Goal: Task Accomplishment & Management: Use online tool/utility

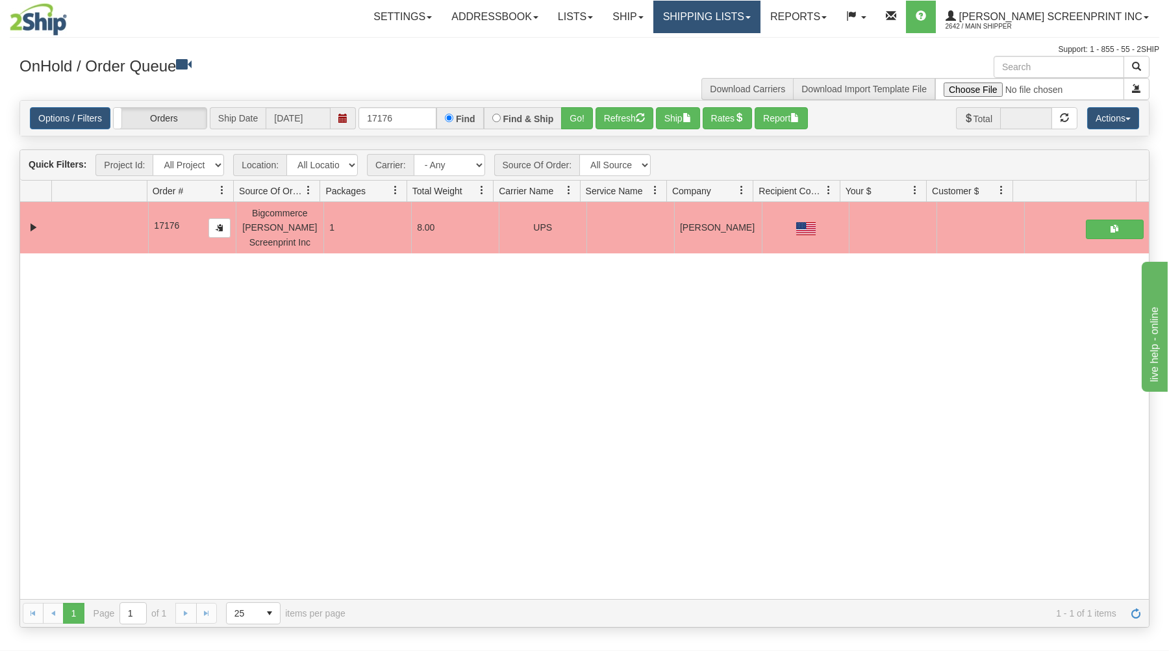
click at [741, 17] on link "Shipping lists" at bounding box center [706, 17] width 107 height 32
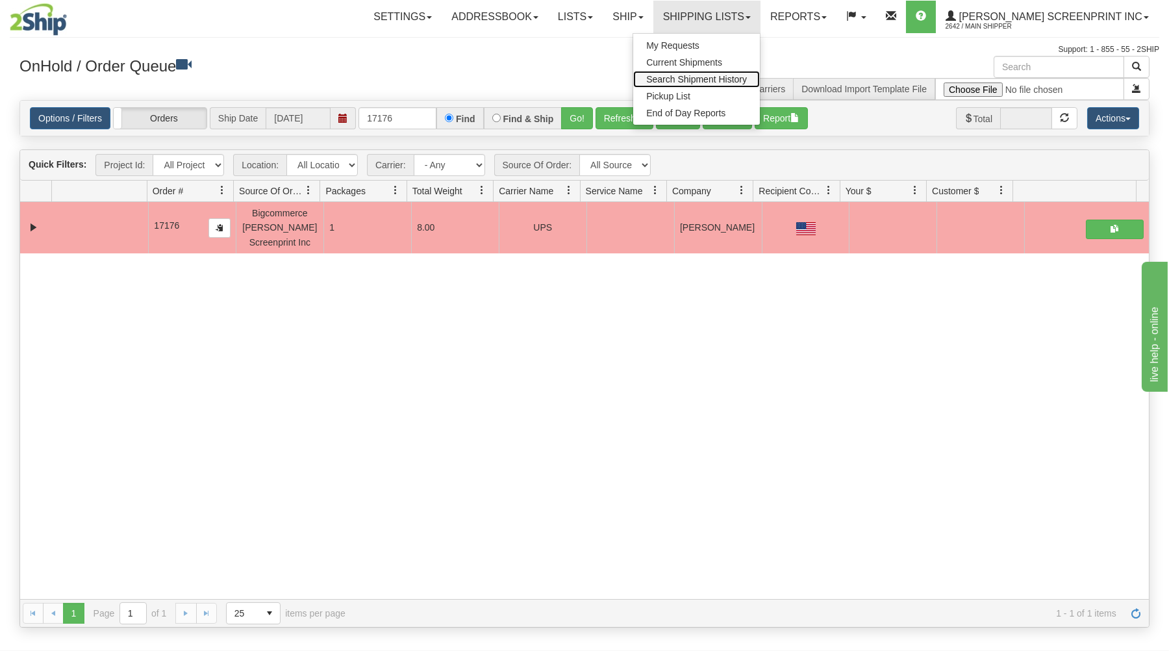
click at [743, 76] on span "Search Shipment History" at bounding box center [696, 79] width 101 height 10
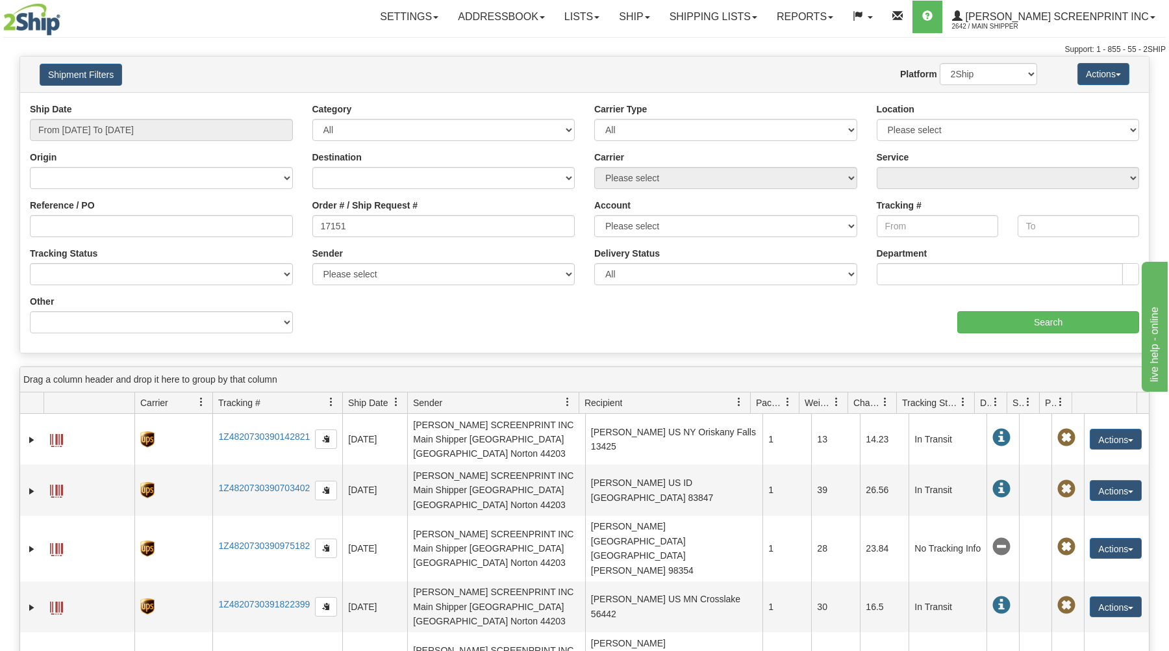
type input "17151"
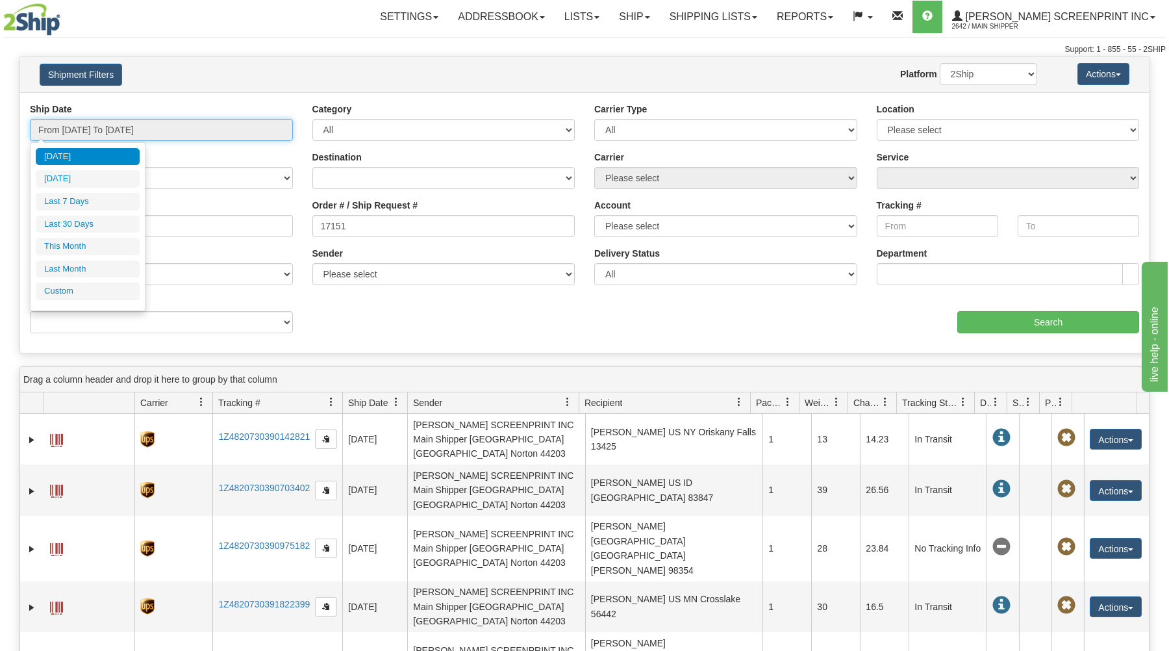
click at [195, 131] on input "From 09/15/2025 To 09/16/2025" at bounding box center [161, 130] width 263 height 22
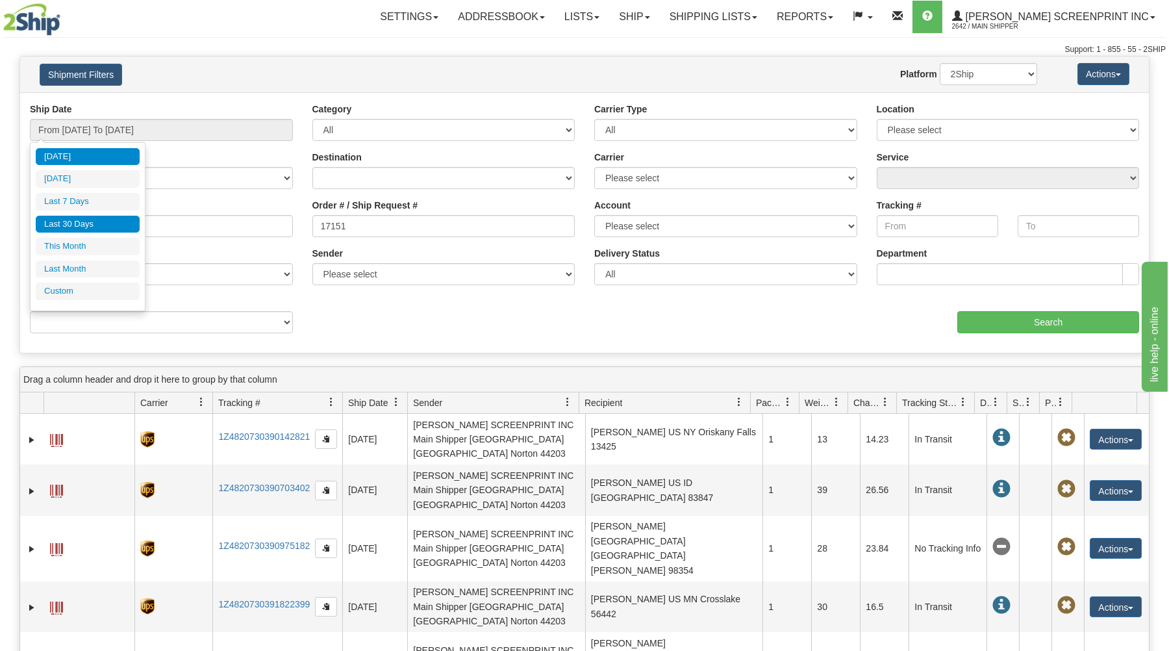
click at [119, 219] on li "Last 30 Days" at bounding box center [88, 225] width 104 height 18
type input "From 08/18/2025 To 09/16/2025"
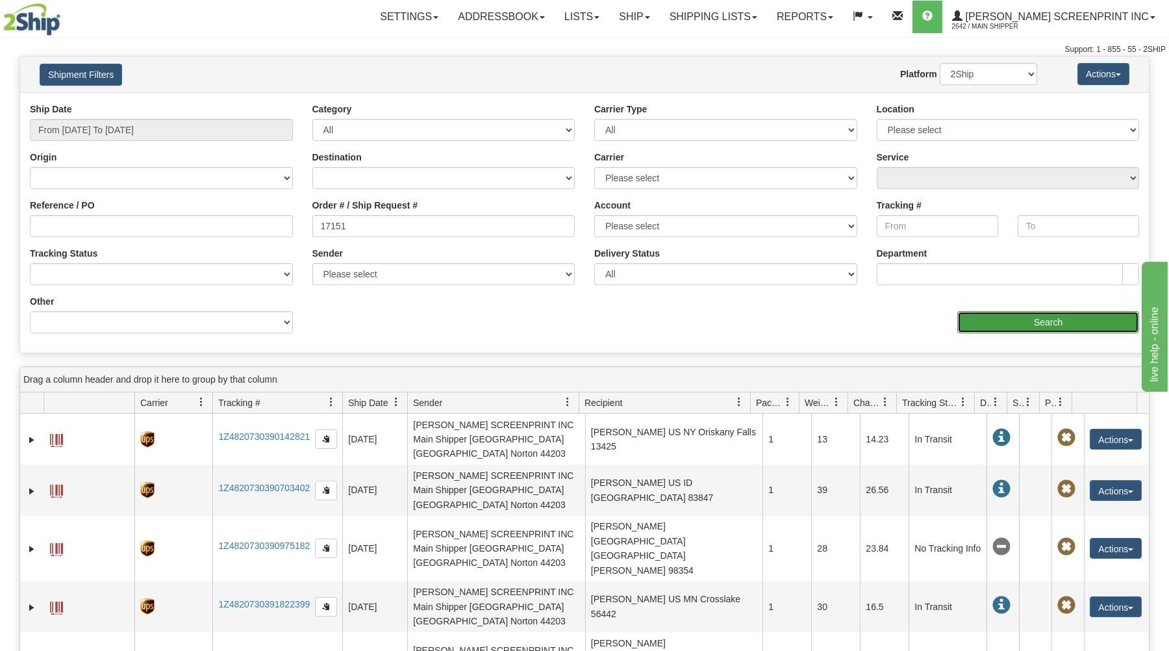
click at [980, 317] on input "Search" at bounding box center [1048, 322] width 182 height 22
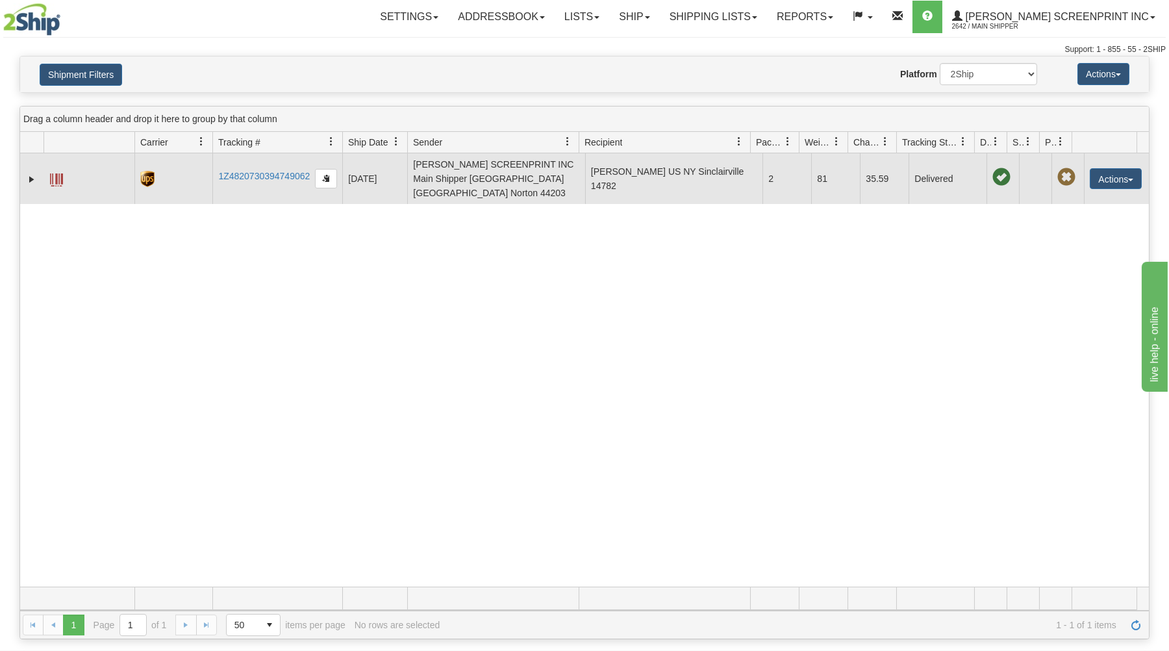
click at [61, 173] on span at bounding box center [56, 179] width 13 height 13
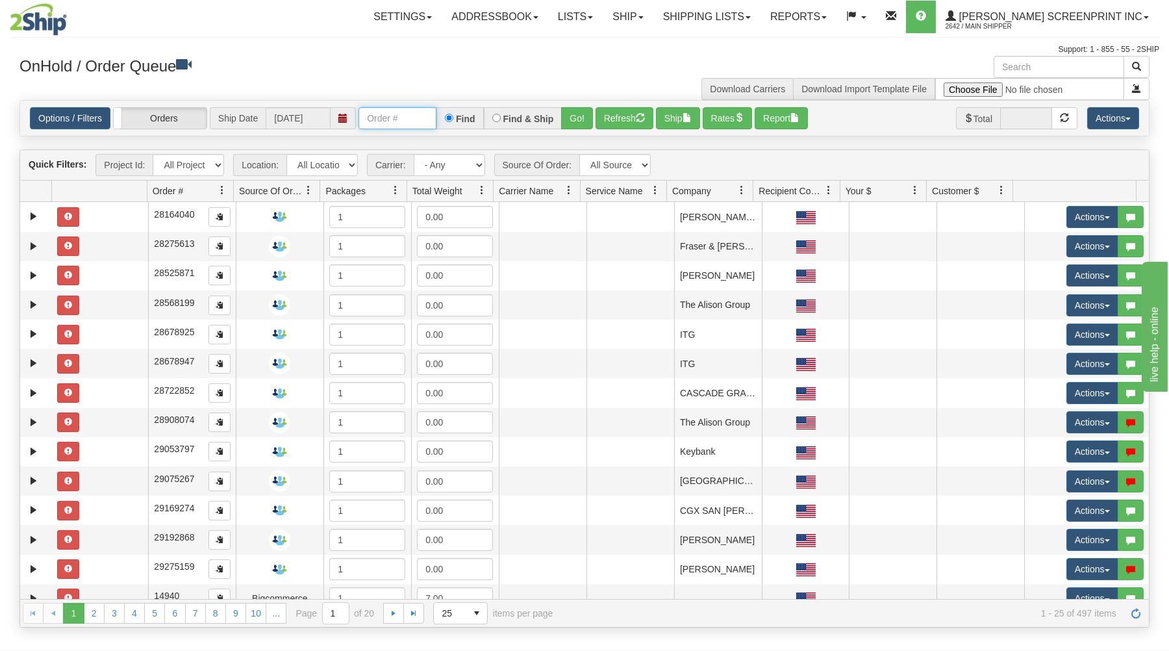
click at [384, 117] on input "text" at bounding box center [397, 118] width 78 height 22
type input "17180"
click at [580, 114] on button "Go!" at bounding box center [577, 118] width 32 height 22
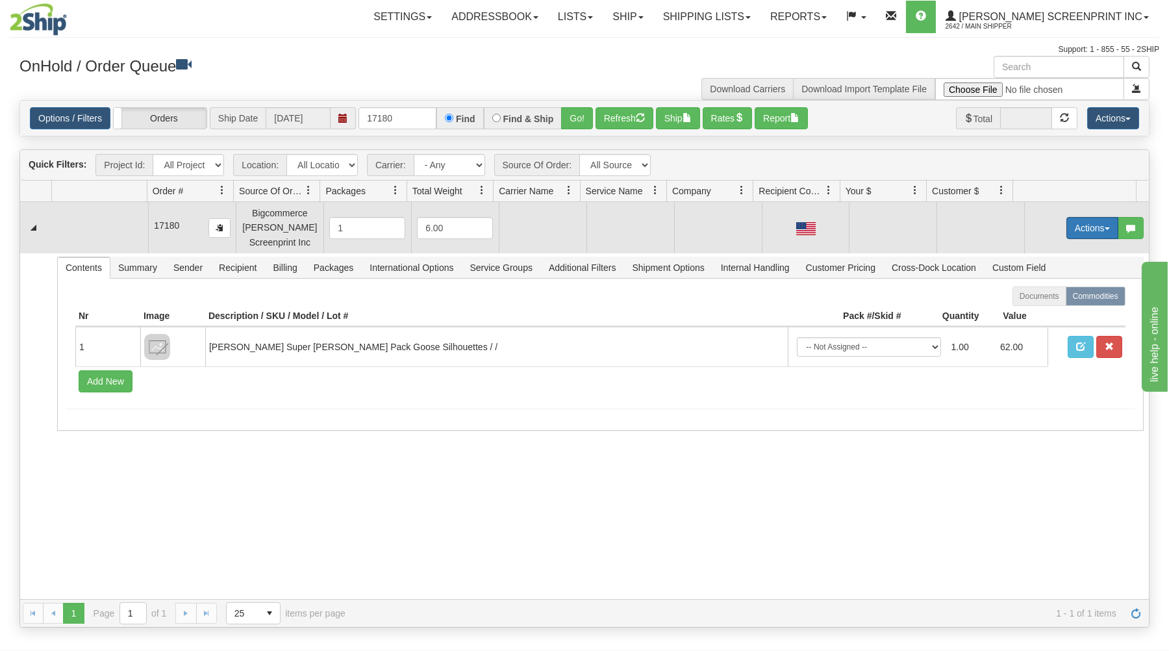
click at [1071, 223] on button "Actions" at bounding box center [1092, 228] width 52 height 22
click at [1052, 250] on link "Open" at bounding box center [1065, 252] width 104 height 17
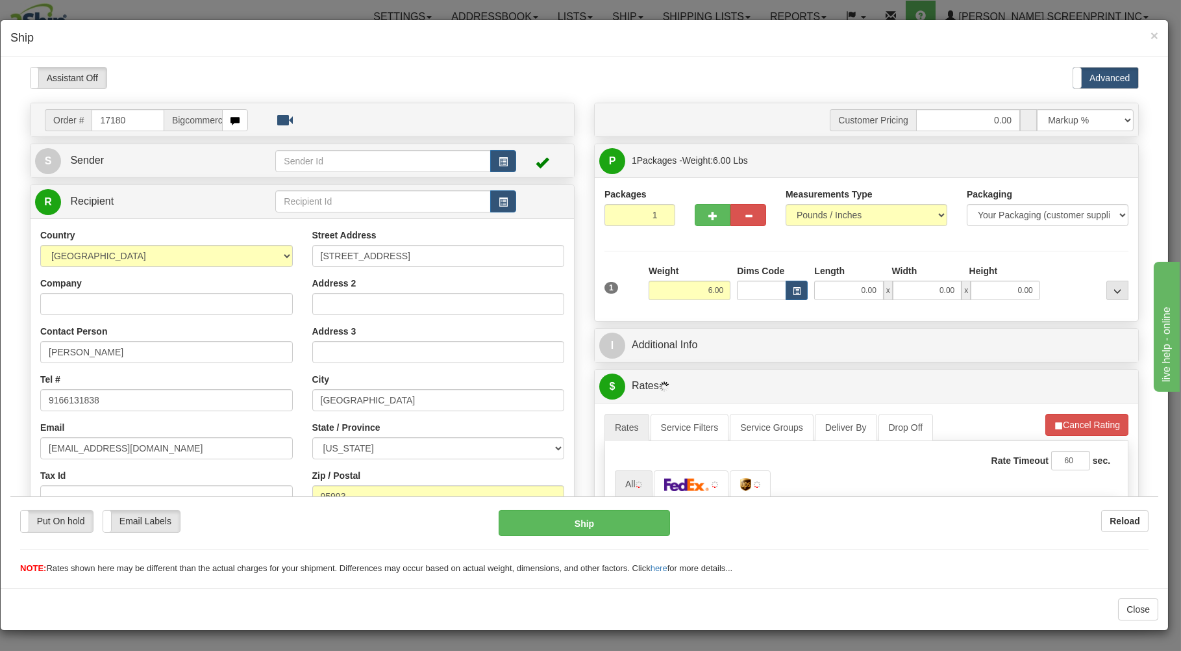
click at [840, 292] on input "0.00" at bounding box center [848, 289] width 69 height 19
type input "4.95"
type input "26.00"
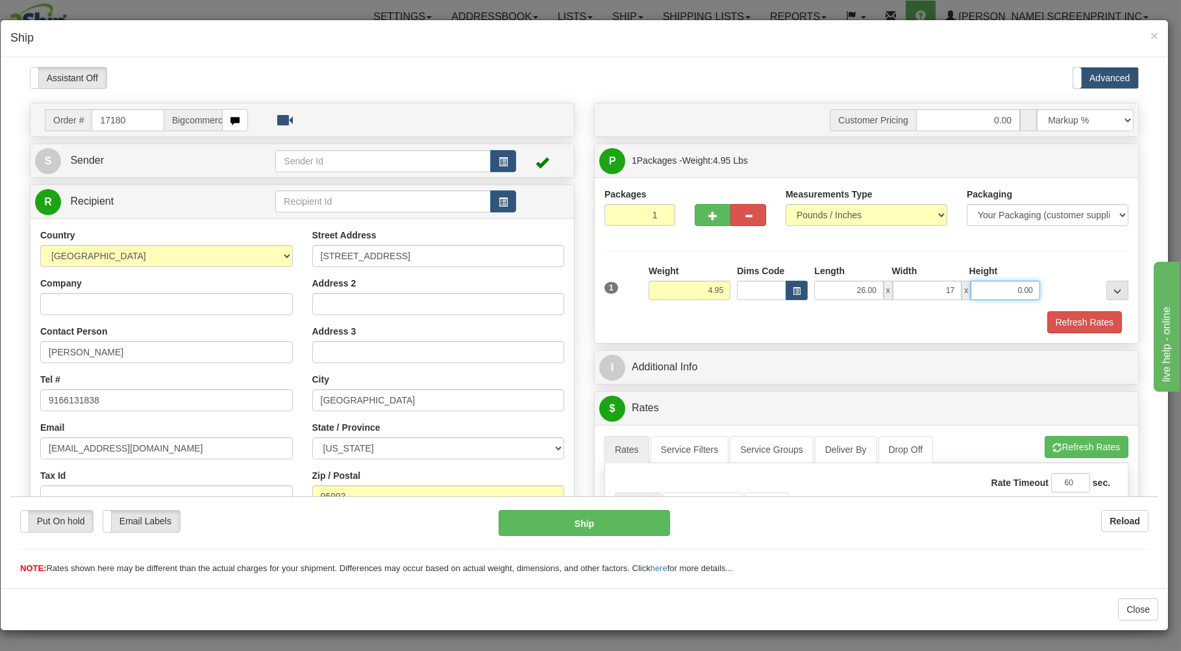
type input "17.00"
type input "4.00"
click at [852, 329] on div "Refresh Rates" at bounding box center [866, 321] width 530 height 22
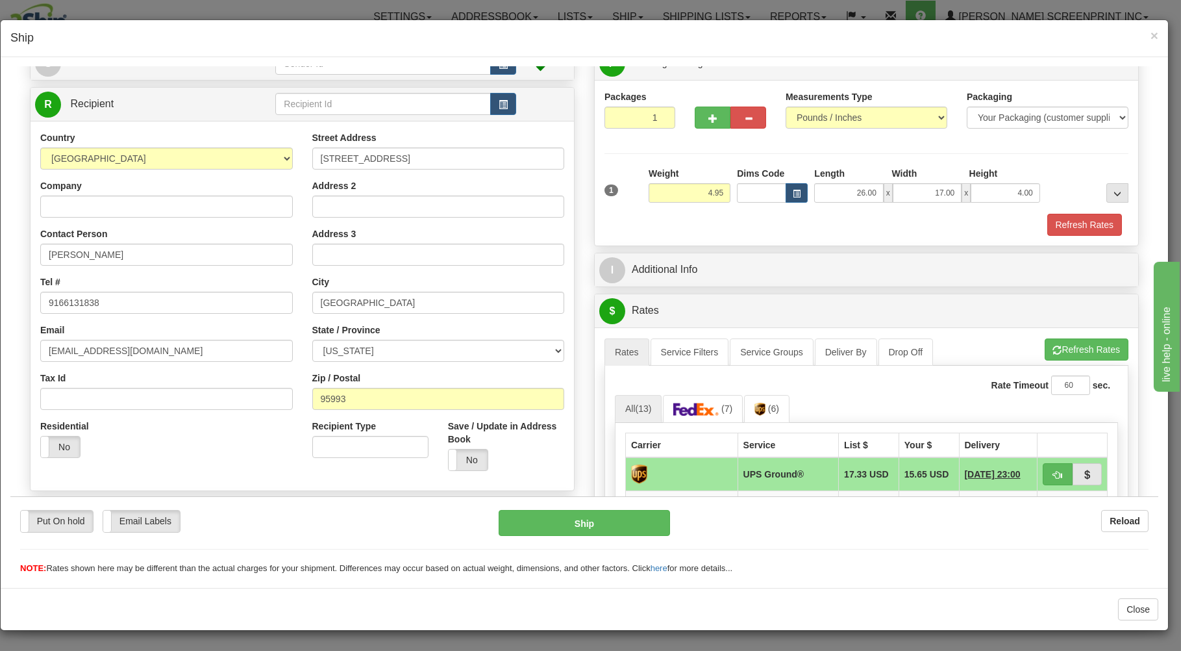
scroll to position [208, 0]
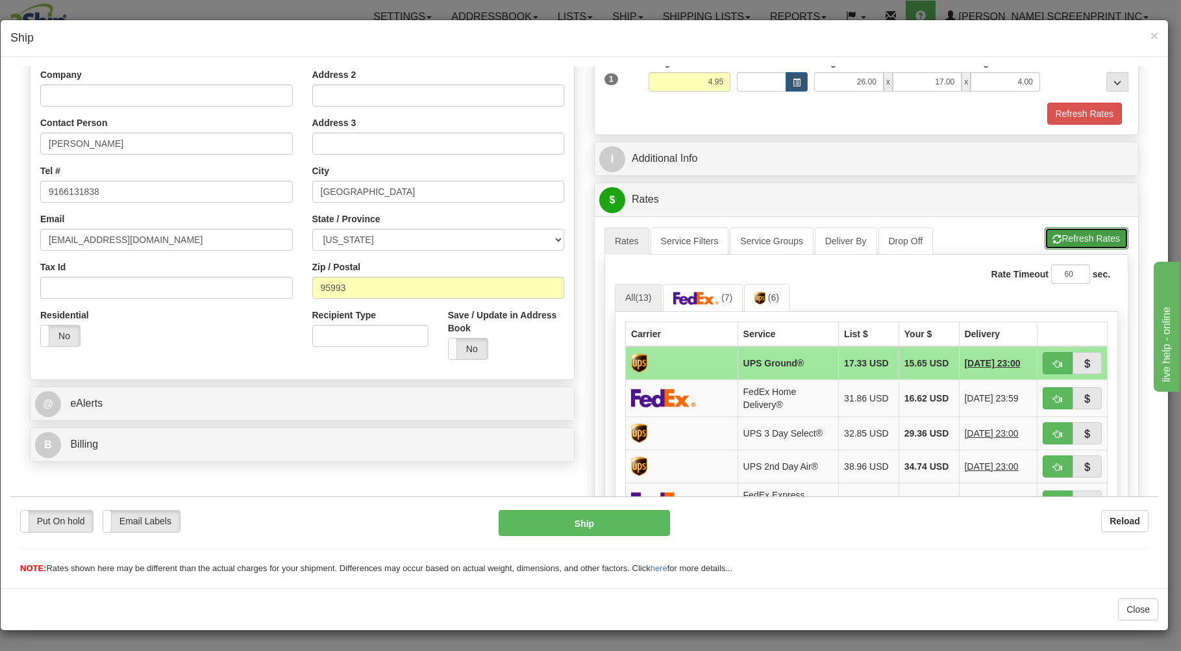
click at [1053, 239] on button "Refresh Rates" at bounding box center [1087, 238] width 84 height 22
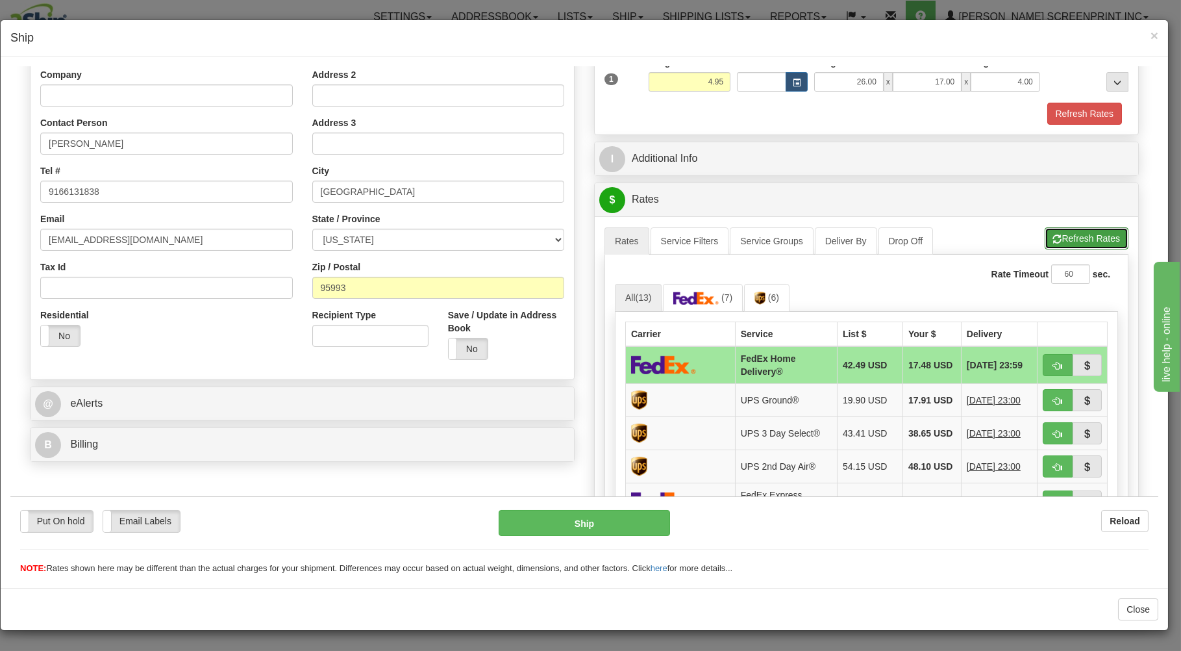
click at [1053, 234] on button "Refresh Rates" at bounding box center [1087, 238] width 84 height 22
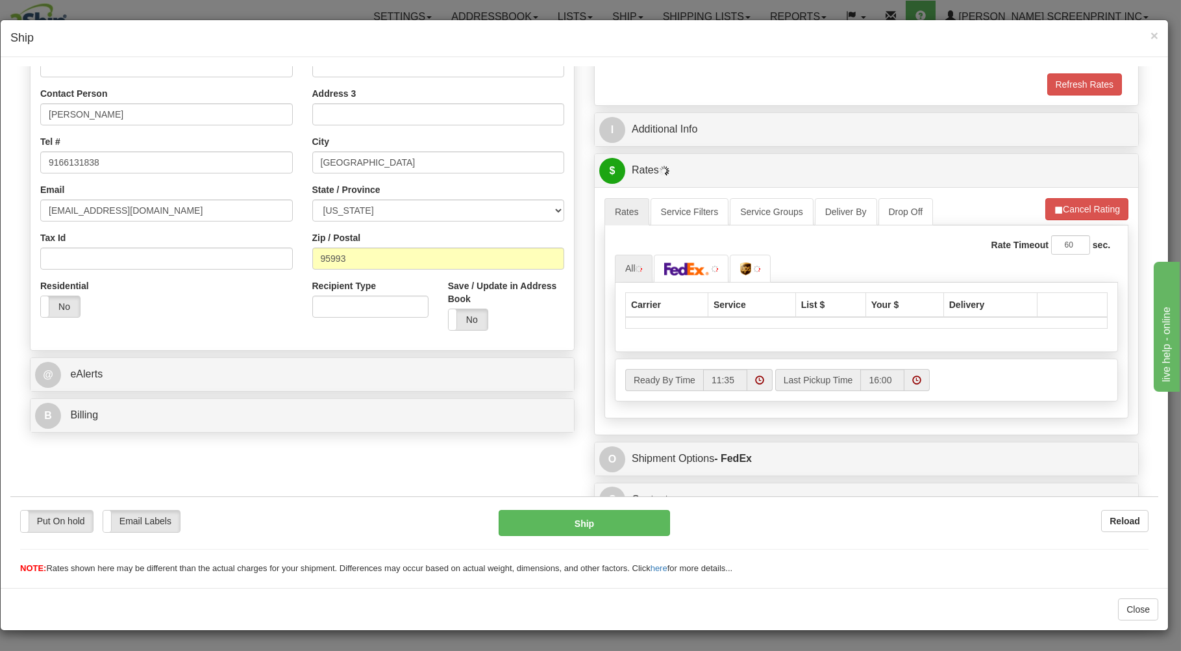
scroll to position [256, 0]
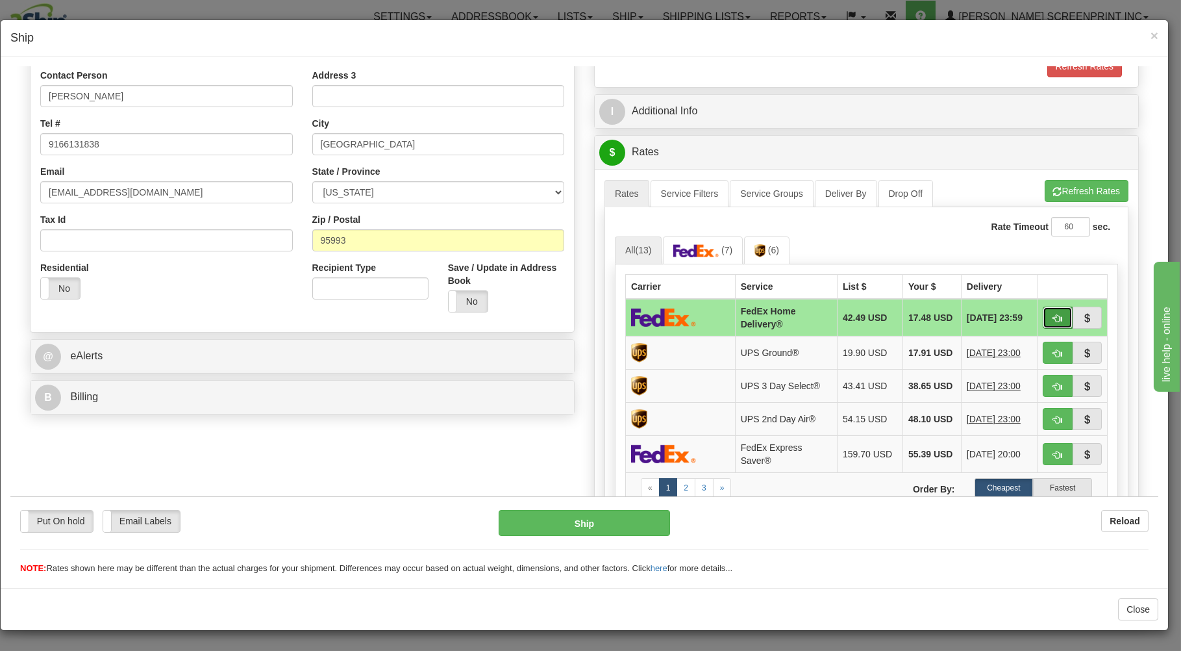
click at [1043, 312] on button "button" at bounding box center [1058, 317] width 30 height 22
type input "90"
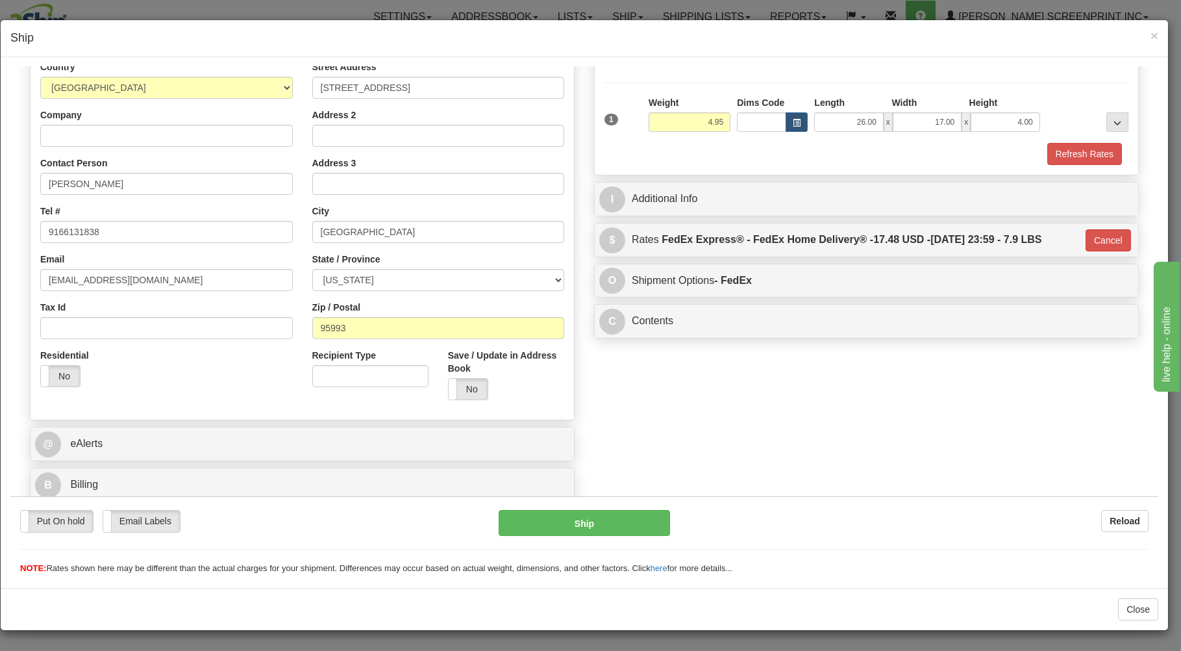
scroll to position [171, 0]
click at [602, 517] on button "Ship" at bounding box center [585, 522] width 172 height 26
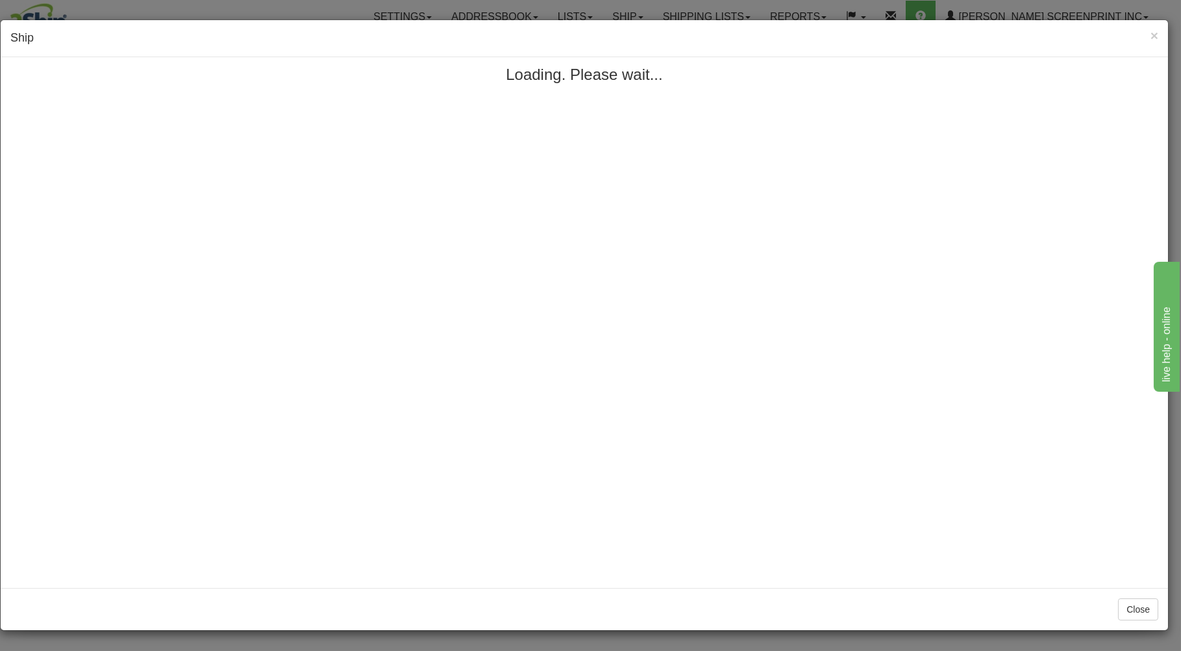
scroll to position [0, 0]
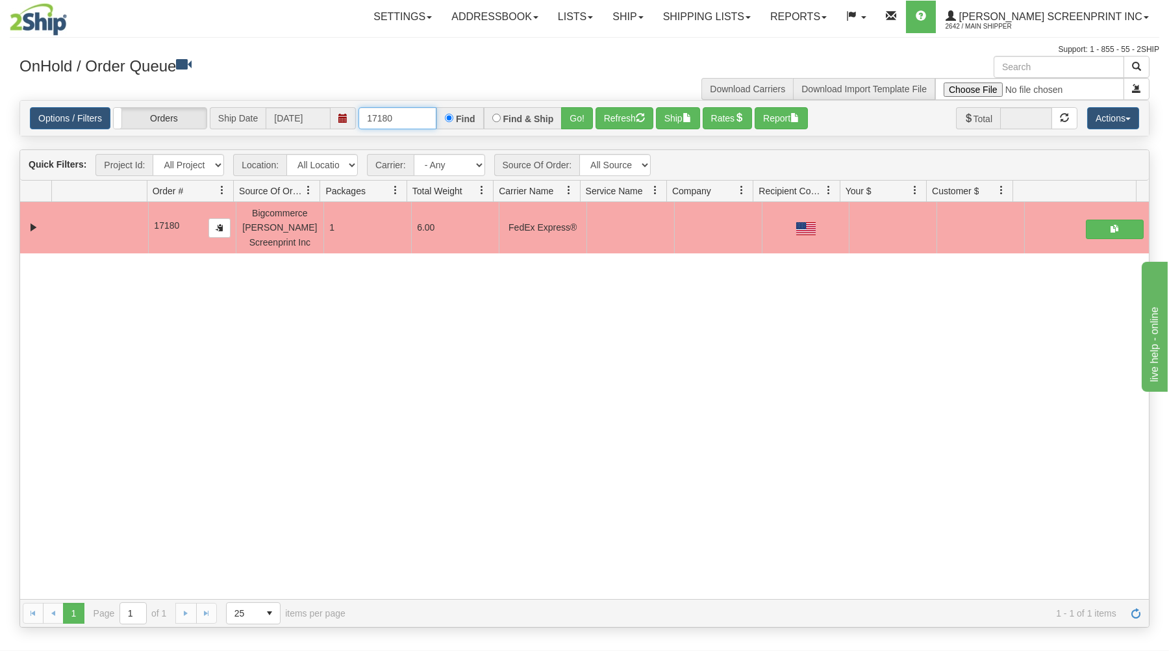
click at [415, 119] on input "17180" at bounding box center [397, 118] width 78 height 22
type input "17181"
click at [568, 113] on button "Go!" at bounding box center [577, 118] width 32 height 22
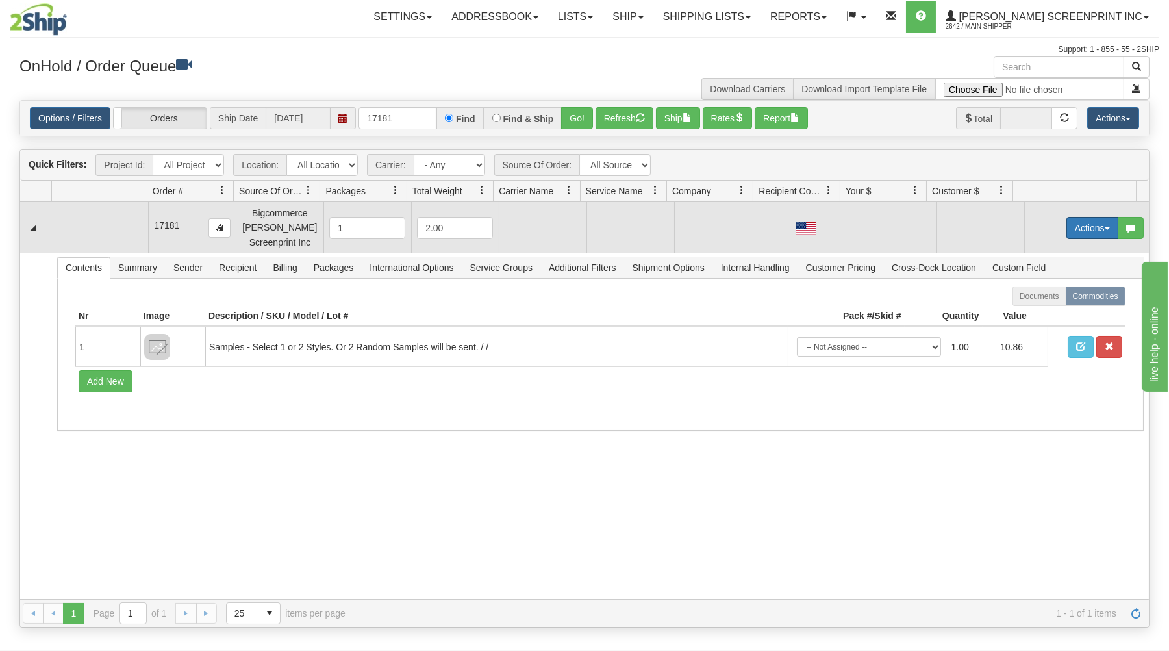
click at [1078, 225] on button "Actions" at bounding box center [1092, 228] width 52 height 22
click at [1059, 249] on link "Open" at bounding box center [1065, 252] width 104 height 17
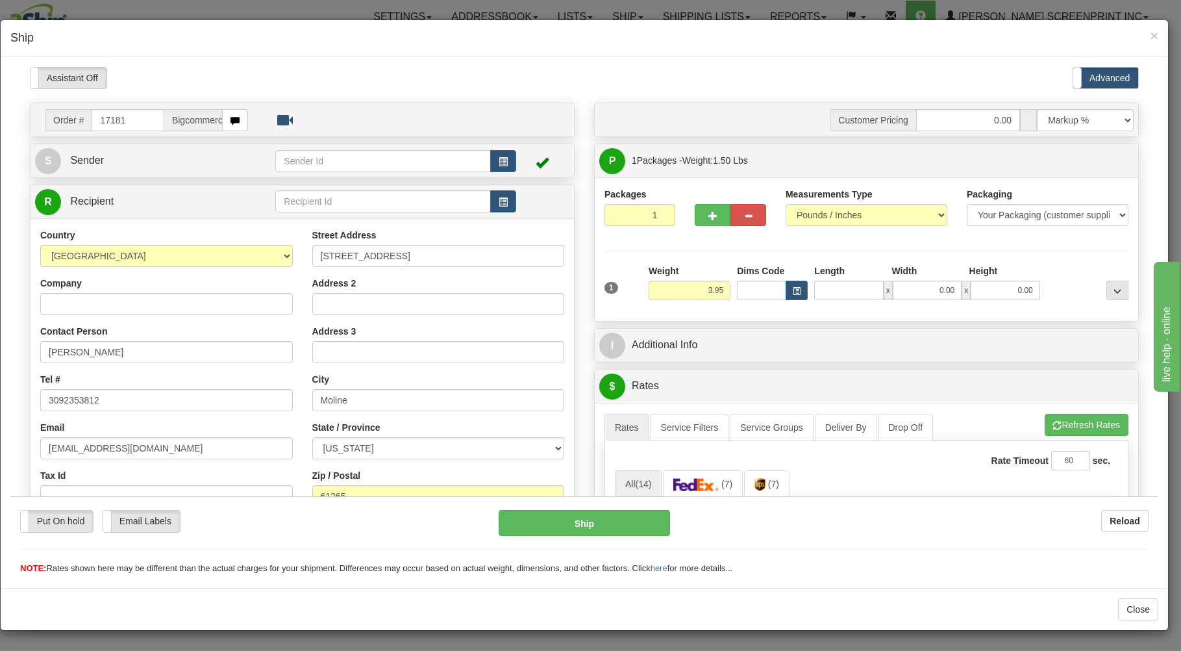
type input "4.00"
type input "25"
type input "1.55"
type input "25.00"
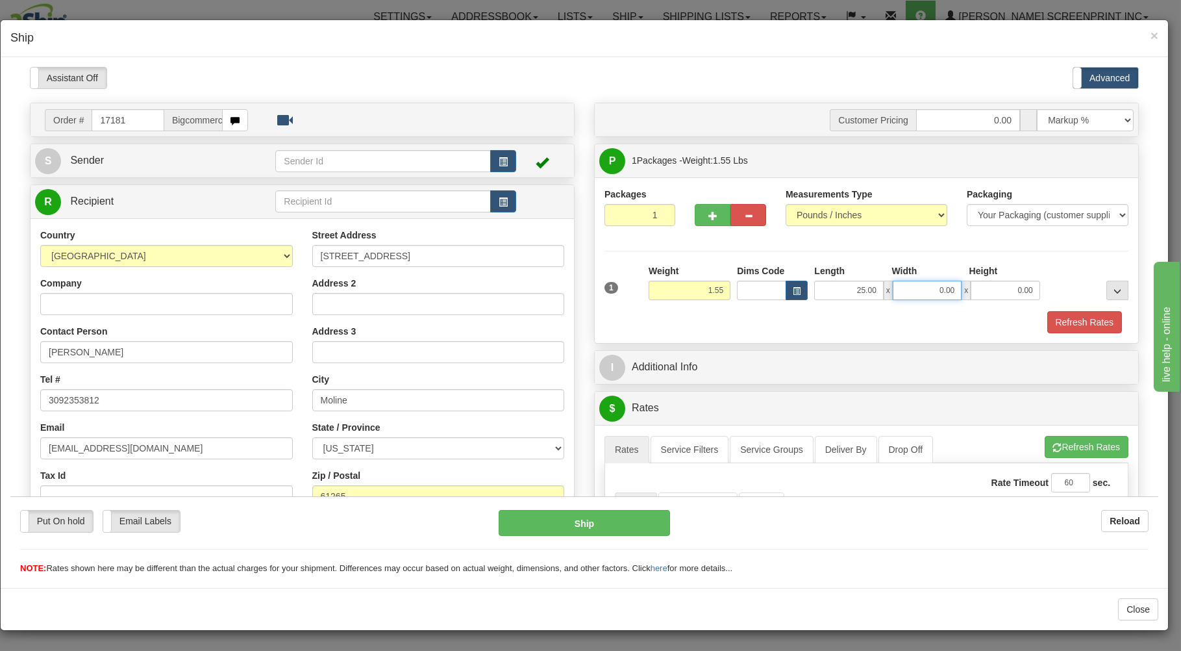
type input "1"
type input "1.50"
type input "16.00"
type input "1.00"
click at [834, 318] on div "Refresh Rates" at bounding box center [866, 321] width 530 height 22
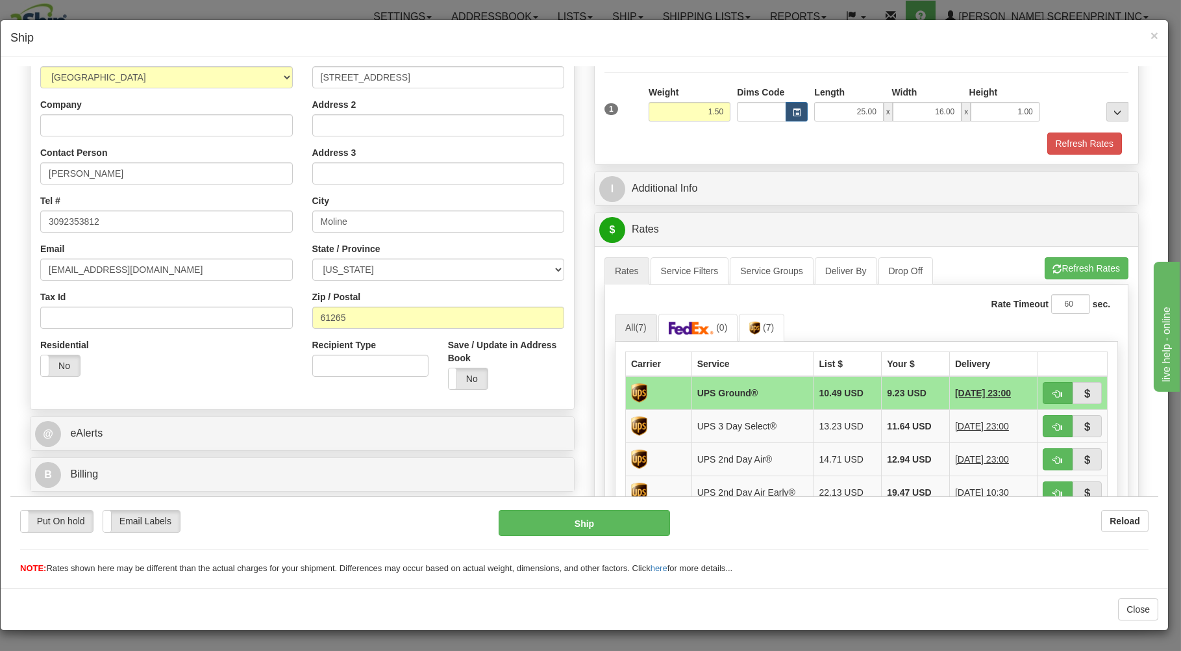
scroll to position [278, 0]
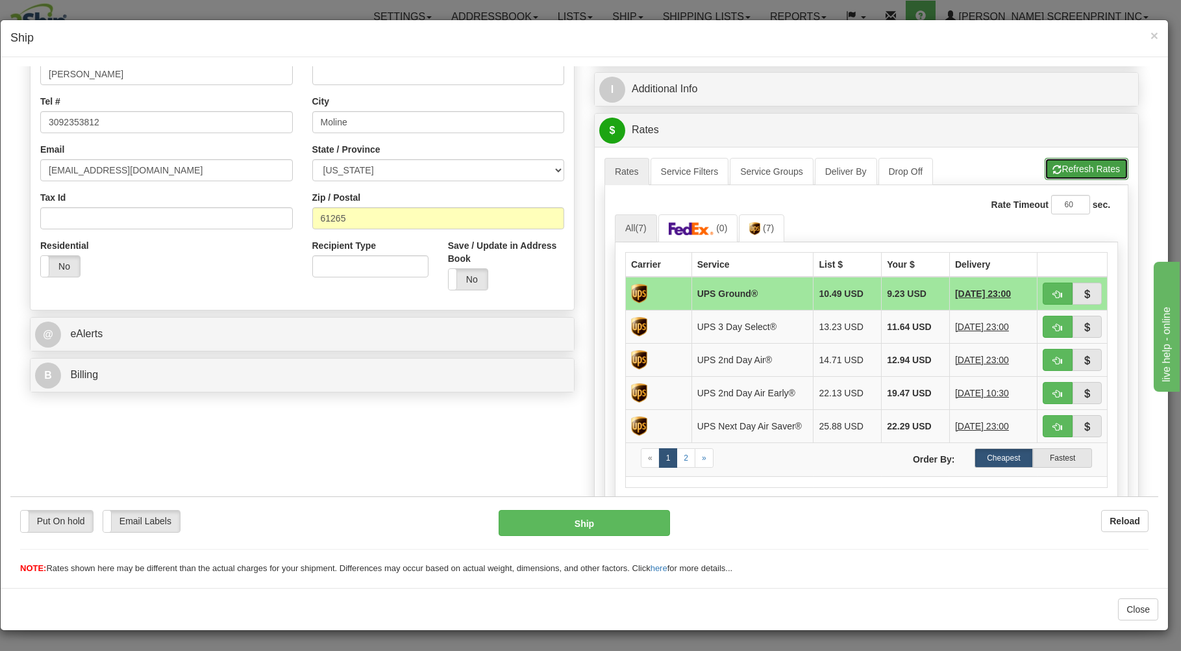
drag, startPoint x: 1052, startPoint y: 163, endPoint x: 1039, endPoint y: 214, distance: 52.8
click at [1052, 165] on button "Refresh Rates" at bounding box center [1087, 168] width 84 height 22
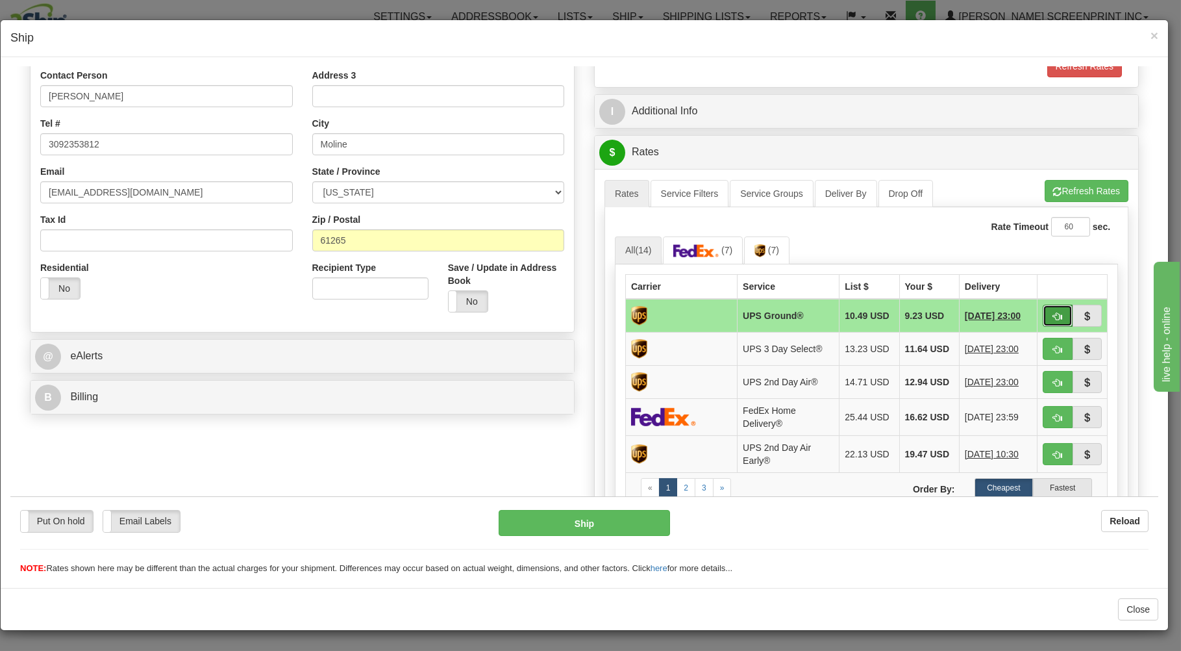
click at [1052, 309] on button "button" at bounding box center [1058, 315] width 30 height 22
type input "03"
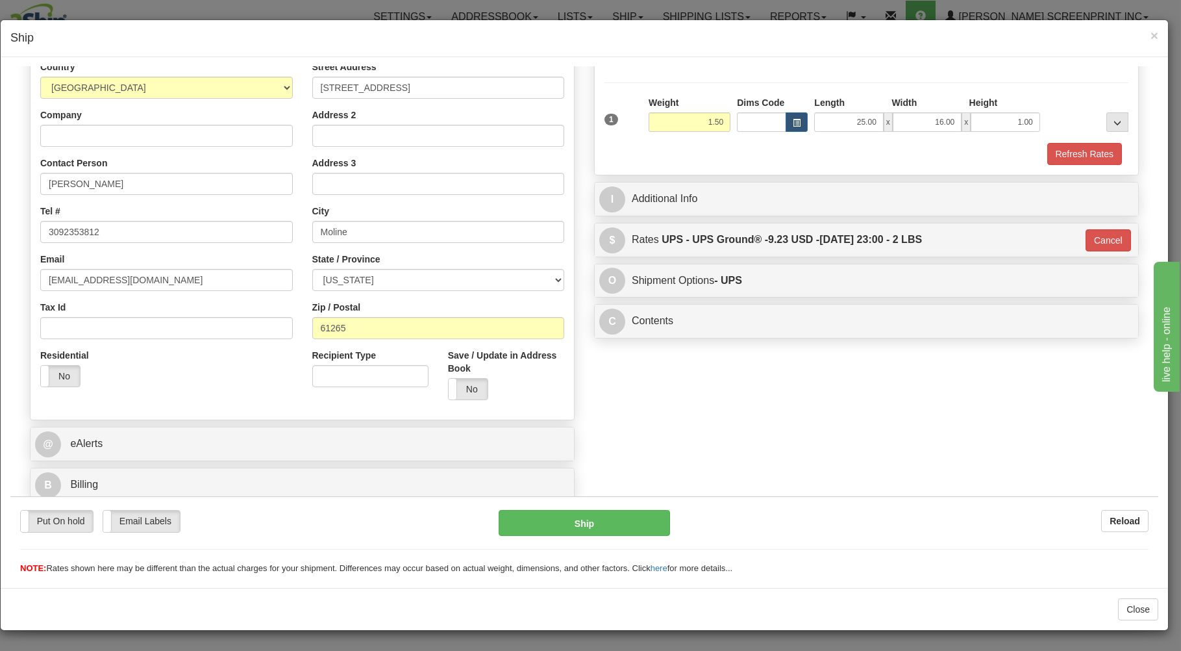
scroll to position [171, 0]
click at [633, 514] on button "Ship" at bounding box center [585, 522] width 172 height 26
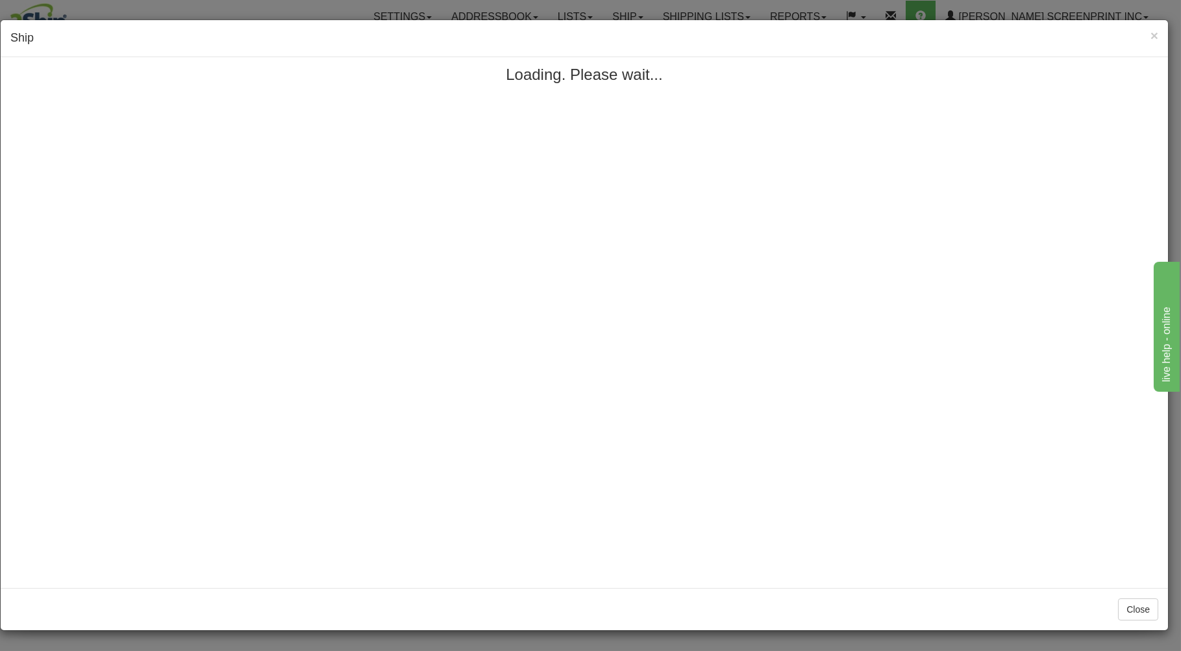
scroll to position [0, 0]
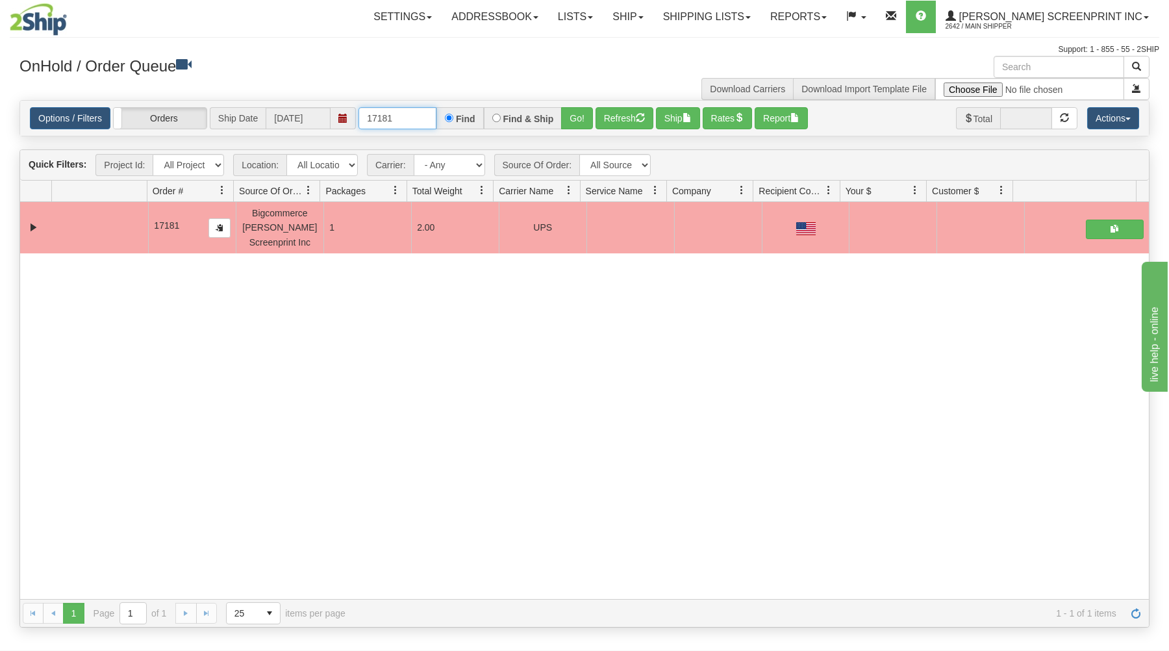
drag, startPoint x: 367, startPoint y: 118, endPoint x: 502, endPoint y: 100, distance: 135.5
click at [502, 100] on div "× Get OnHold Shipments fields - load dt: 270 Get OnHold Shipments fields - tran…" at bounding box center [584, 341] width 1149 height 571
type input "17178"
click at [577, 114] on button "Go!" at bounding box center [577, 118] width 32 height 22
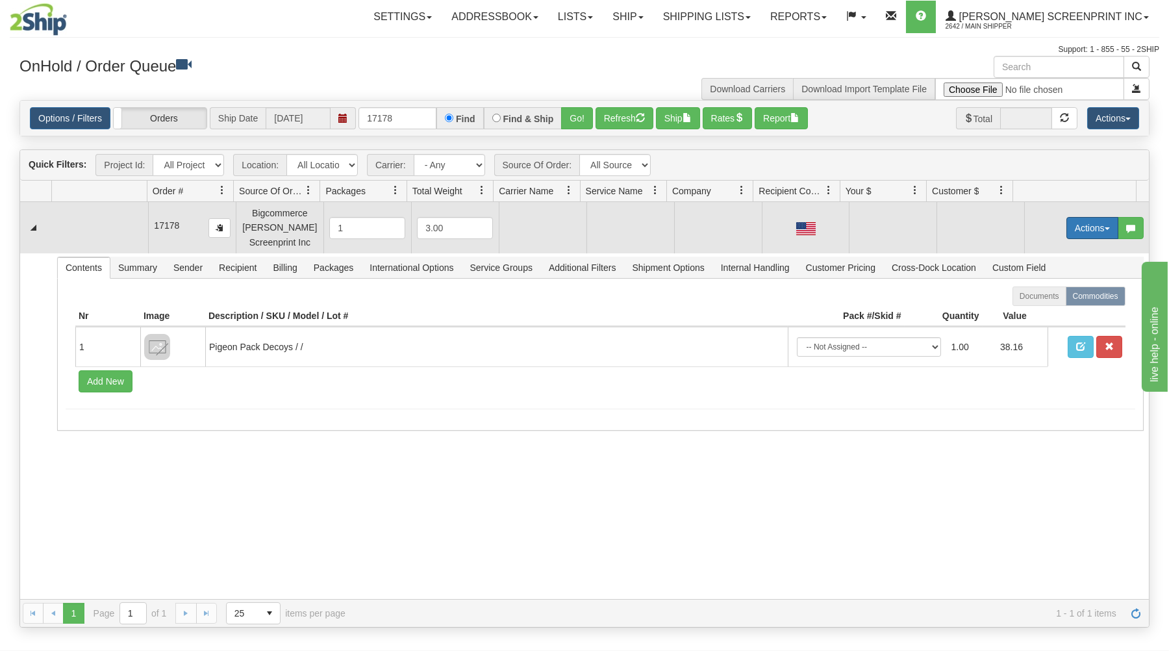
click at [1076, 224] on button "Actions" at bounding box center [1092, 228] width 52 height 22
click at [1050, 254] on link "Open" at bounding box center [1065, 252] width 104 height 17
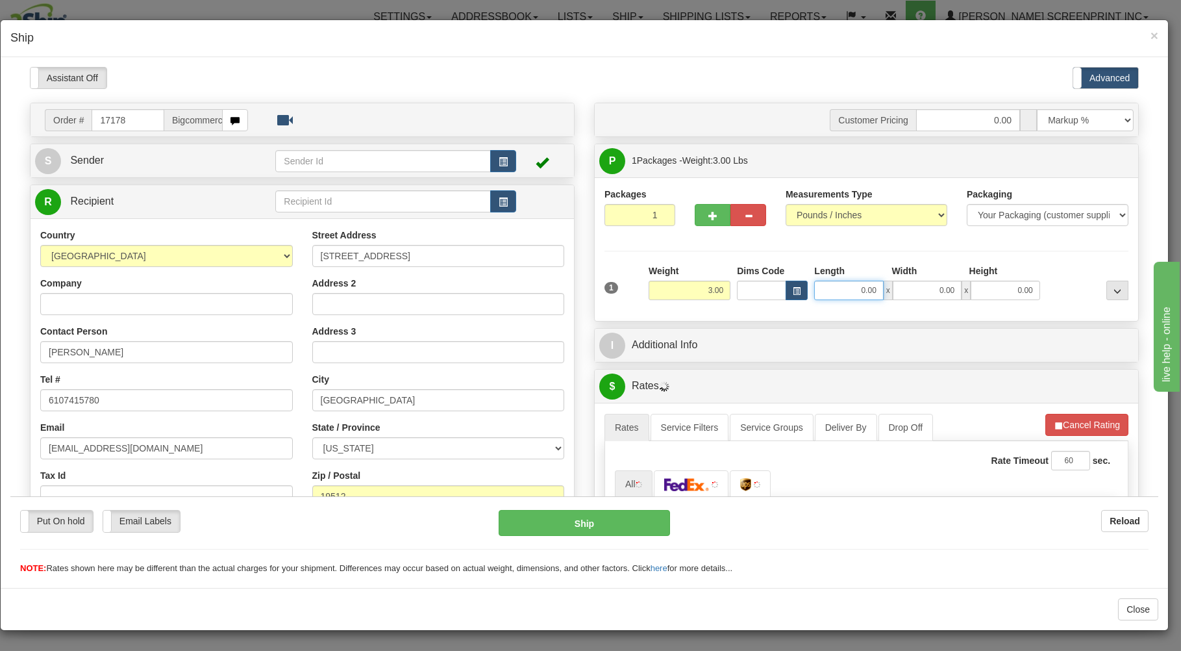
type input "2.45"
click at [840, 289] on input "0.00" at bounding box center [848, 289] width 69 height 19
type input "17.00"
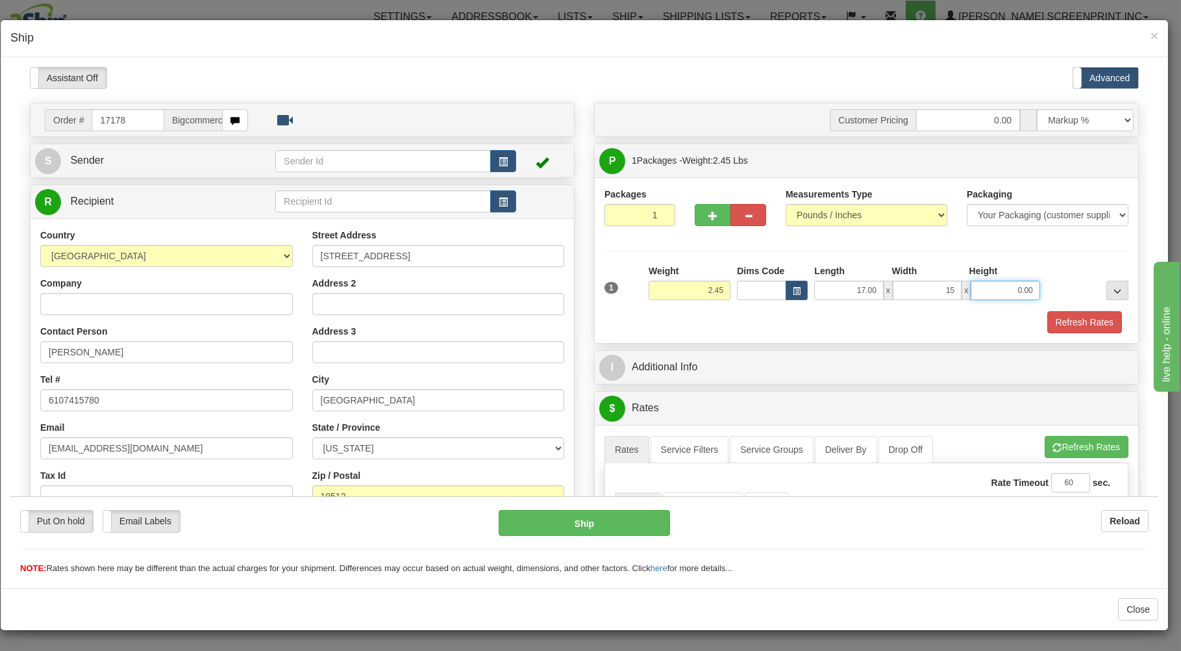
type input "15.00"
type input "3.00"
click at [744, 310] on div "Packaging Your Packaging (customer supplied) Envelope (carrier supplied) Pack (…" at bounding box center [888, 310] width 486 height 1
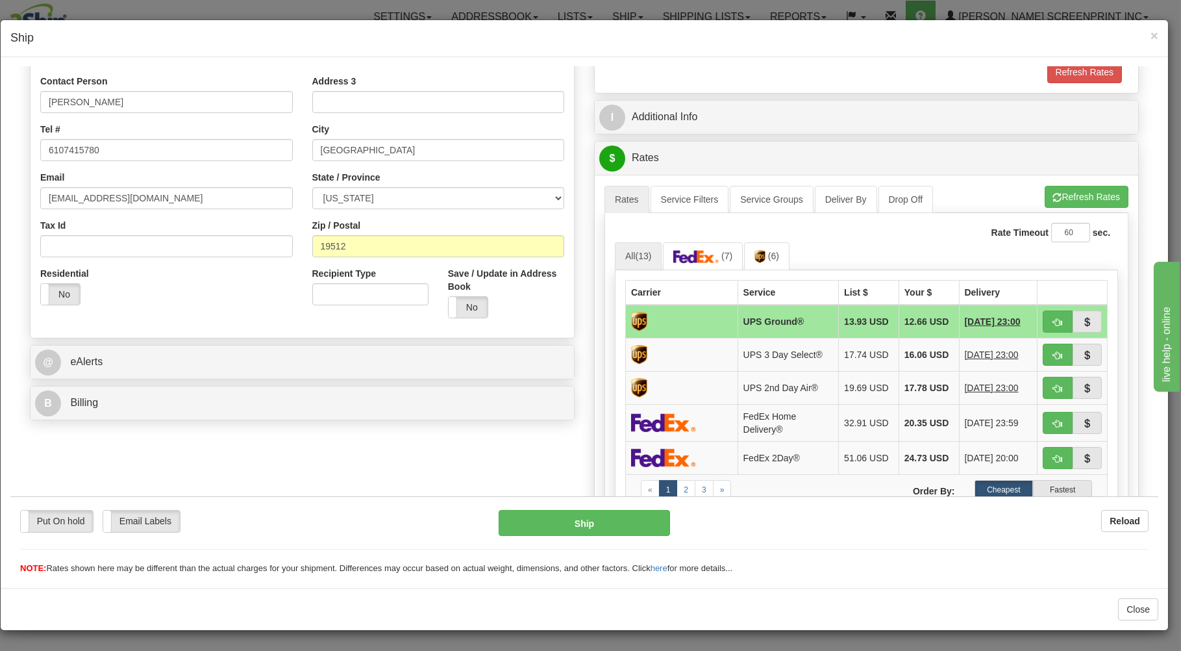
scroll to position [278, 0]
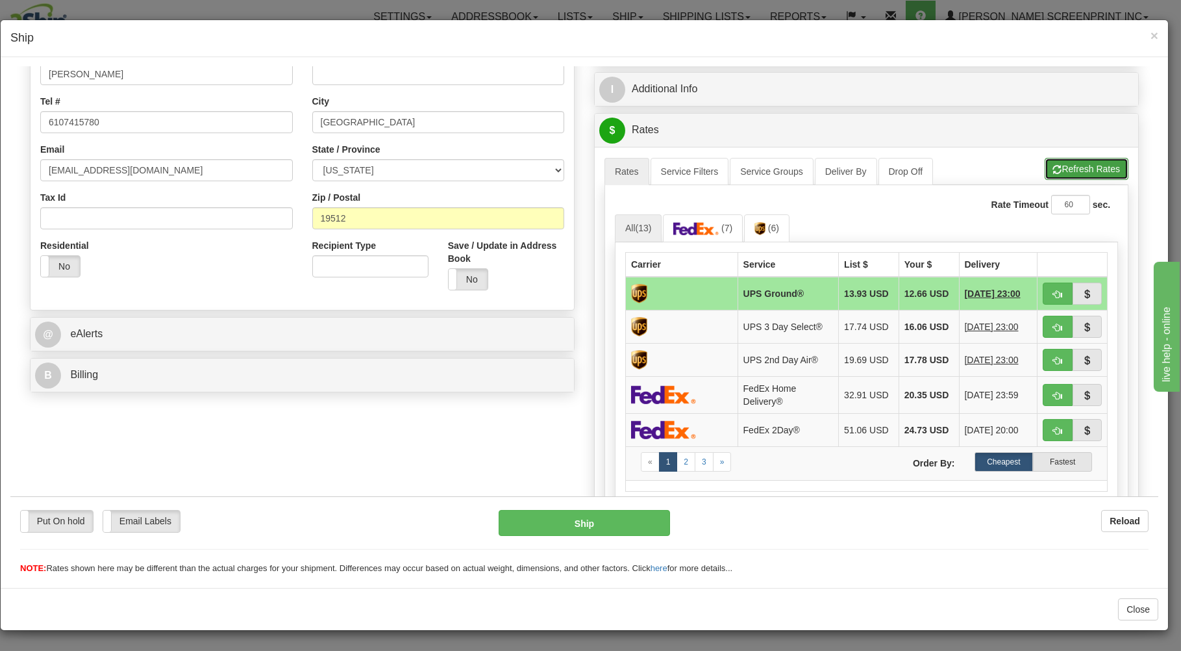
click at [1050, 166] on button "Refresh Rates" at bounding box center [1087, 168] width 84 height 22
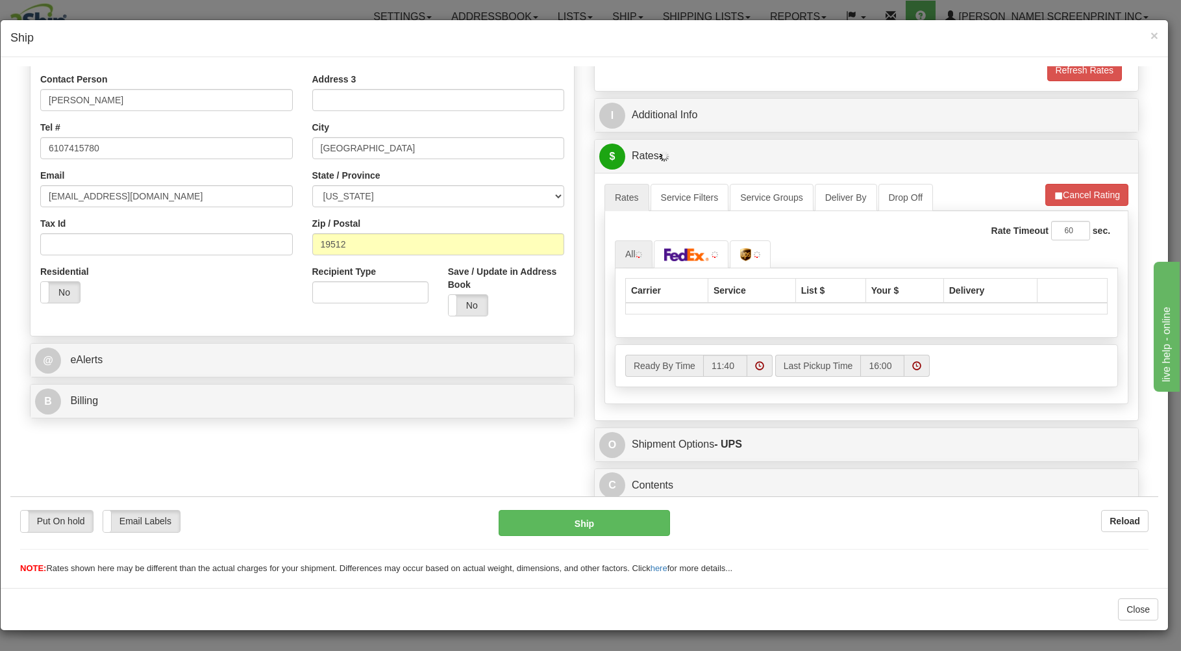
scroll to position [256, 0]
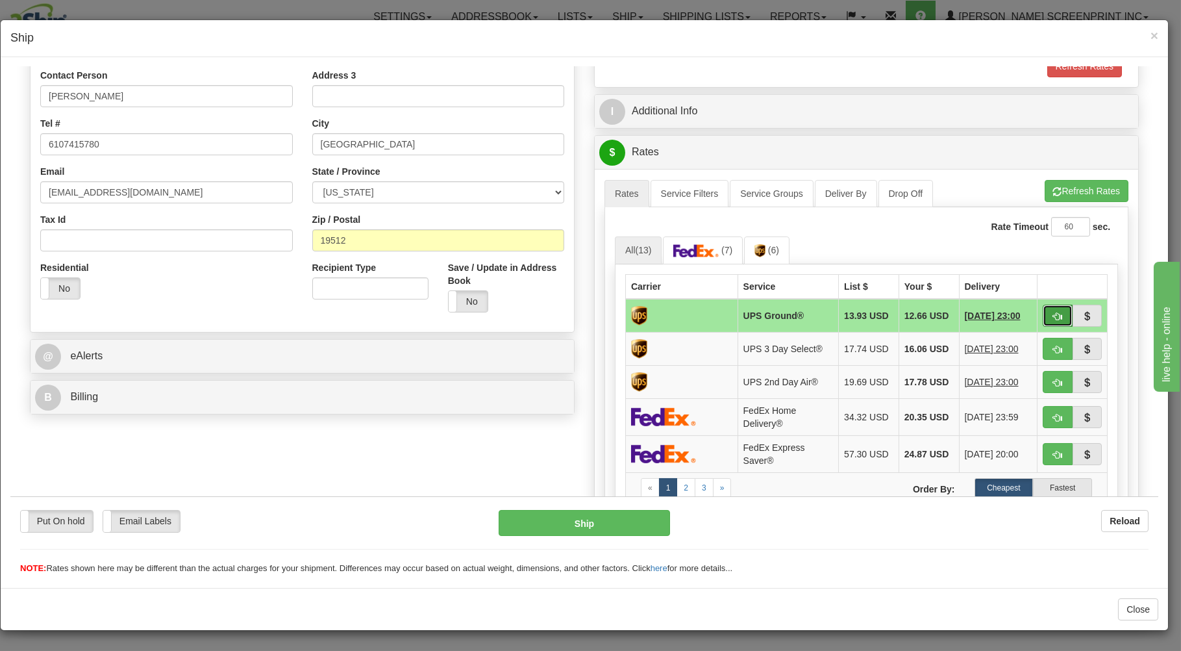
click at [1053, 312] on span "button" at bounding box center [1057, 316] width 9 height 8
type input "03"
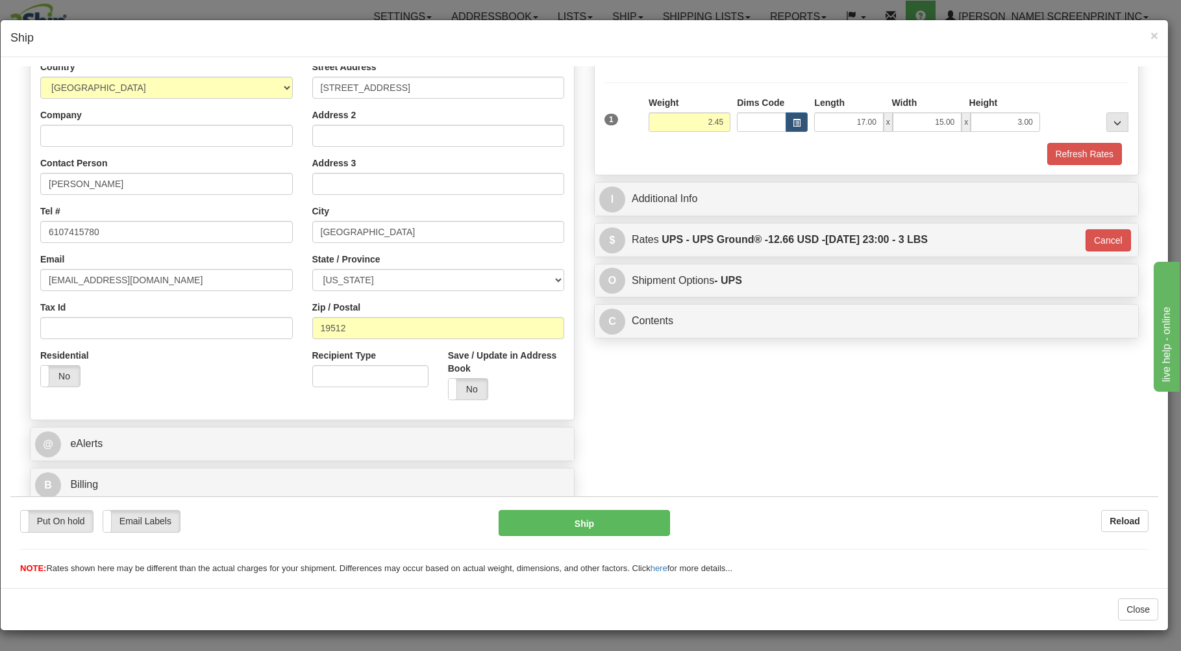
scroll to position [171, 0]
click at [632, 521] on button "Ship" at bounding box center [585, 522] width 172 height 26
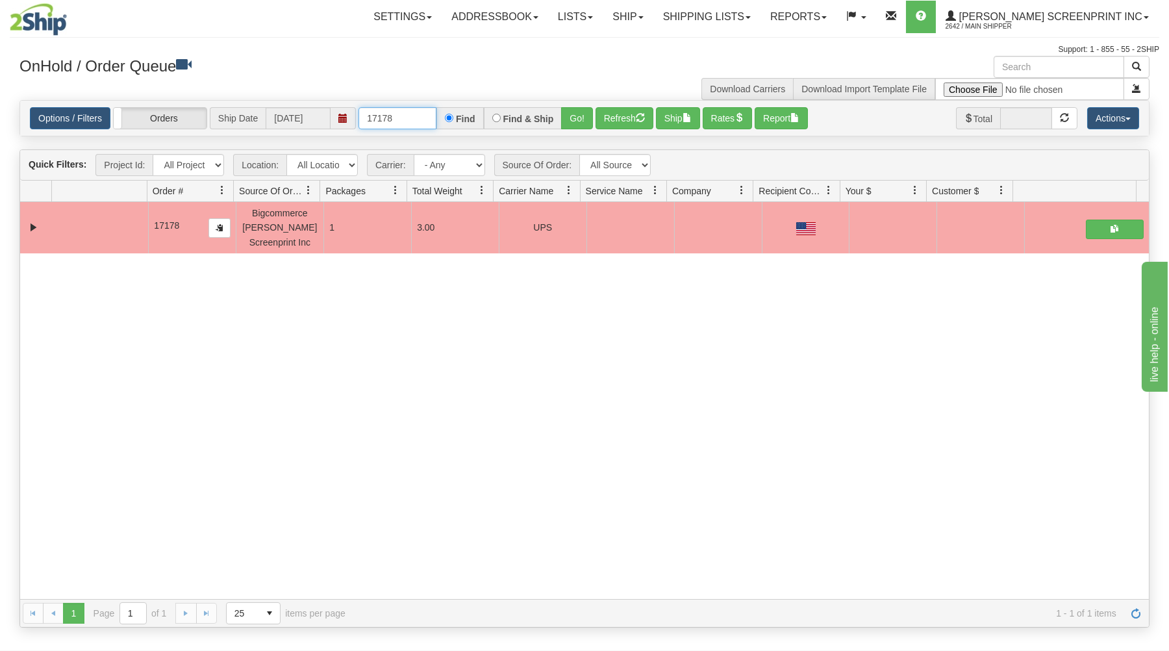
drag, startPoint x: 403, startPoint y: 114, endPoint x: 535, endPoint y: 58, distance: 143.5
click at [511, 70] on div "× Get OnHold Shipments fields - load dt: 260 Get OnHold Shipments fields - tran…" at bounding box center [584, 341] width 1149 height 571
type input "17177"
click at [575, 119] on button "Go!" at bounding box center [577, 118] width 32 height 22
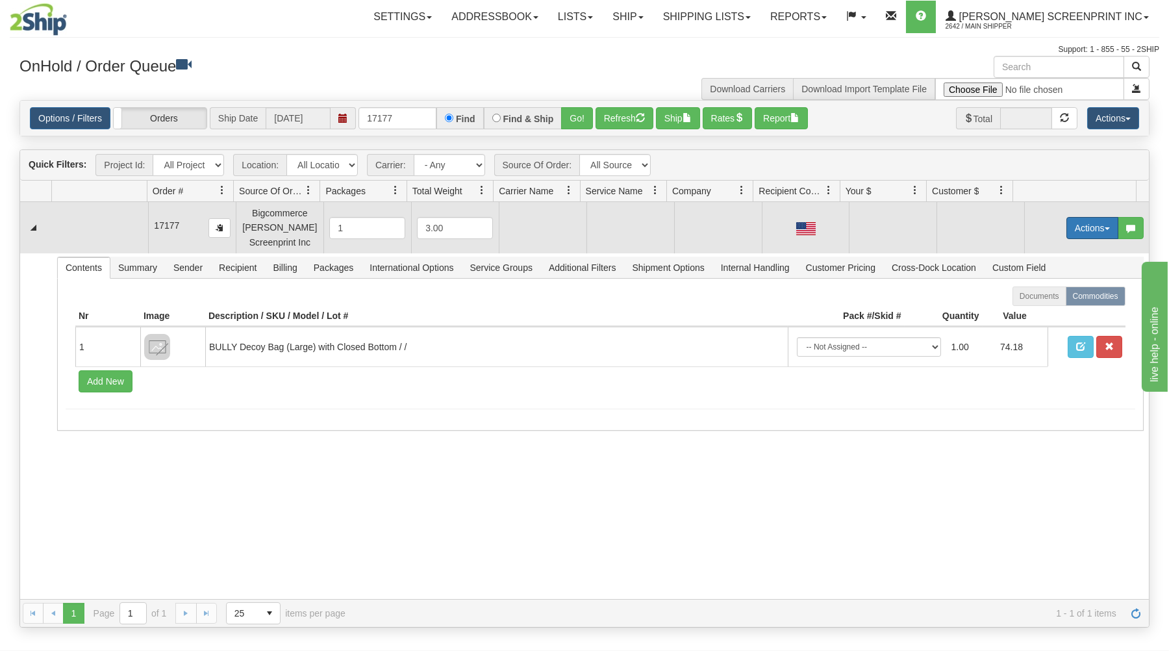
drag, startPoint x: 1068, startPoint y: 225, endPoint x: 1058, endPoint y: 230, distance: 11.4
click at [1068, 224] on button "Actions" at bounding box center [1092, 228] width 52 height 22
click at [1043, 251] on link "Open" at bounding box center [1065, 252] width 104 height 17
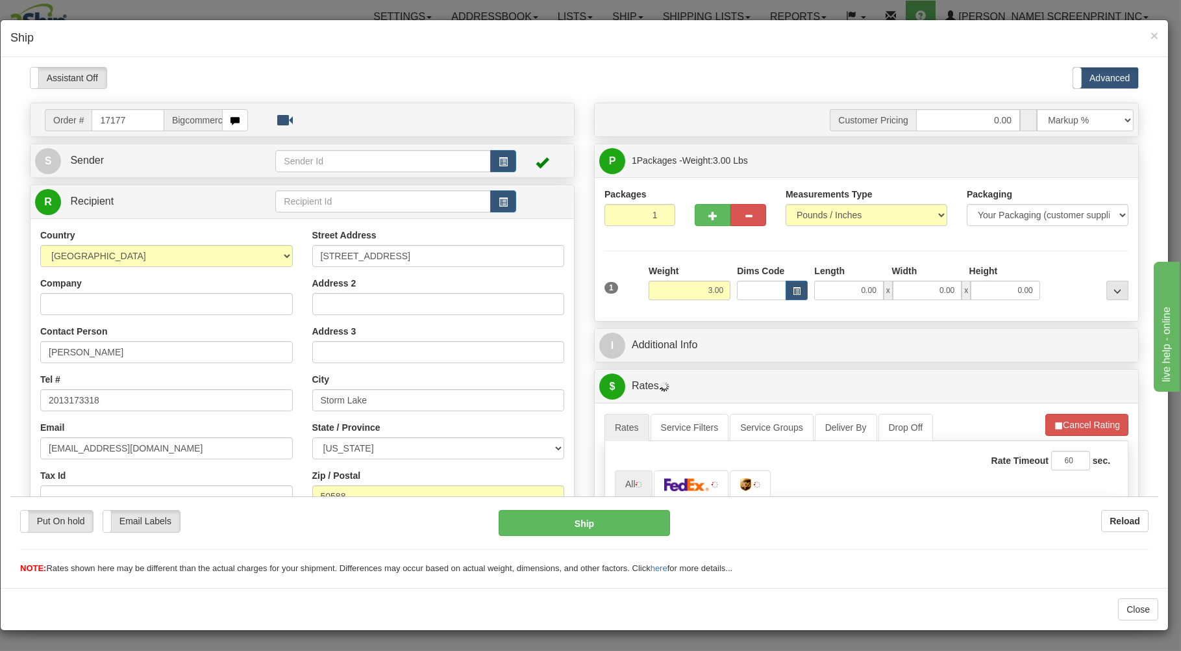
scroll to position [0, 0]
click at [832, 292] on input "0.00" at bounding box center [848, 289] width 69 height 19
type input "3.50"
type input "17.00"
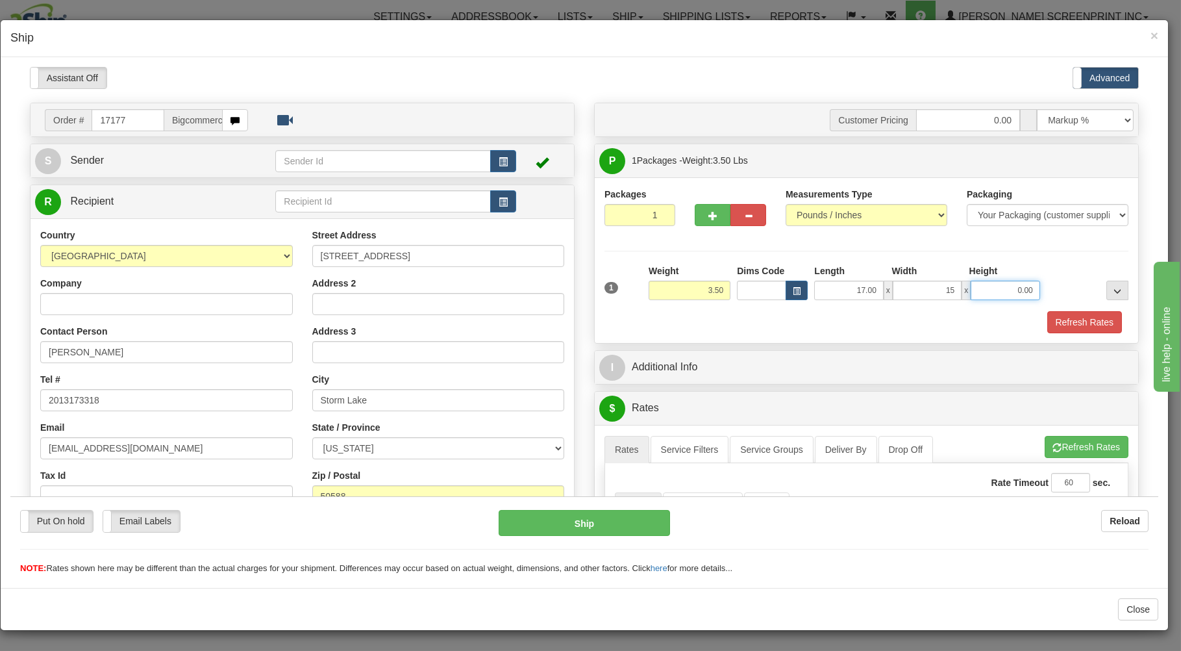
type input "15.00"
type input "3.00"
type input "3.50"
click at [807, 322] on div "Refresh Rates" at bounding box center [866, 321] width 530 height 22
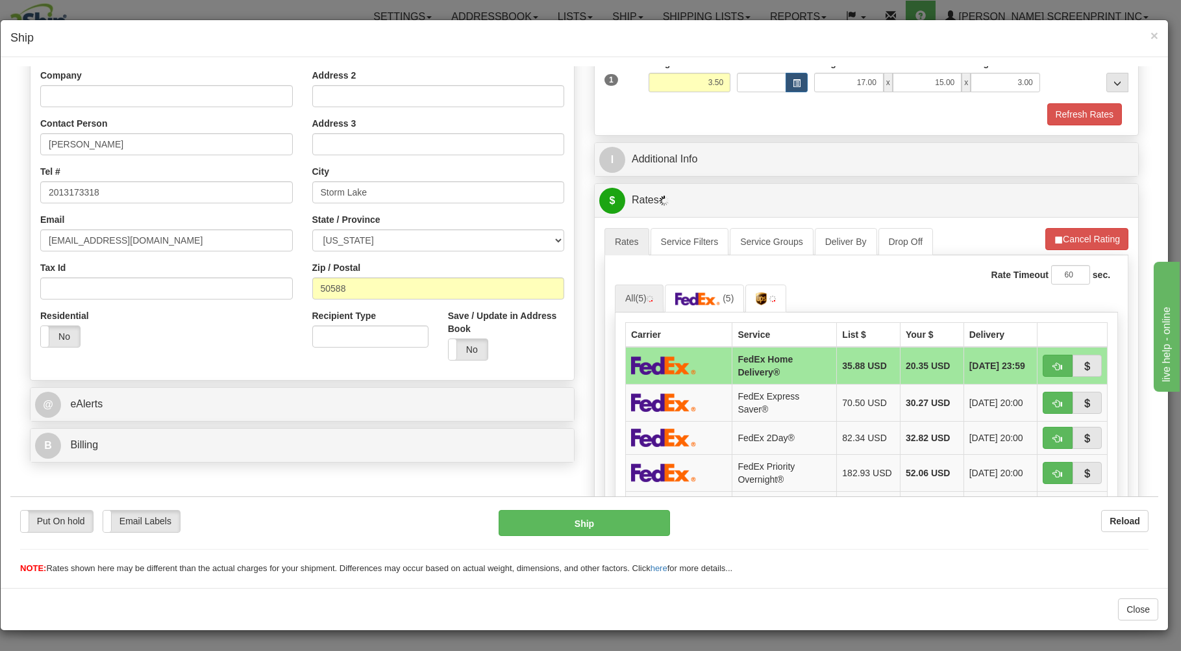
scroll to position [208, 0]
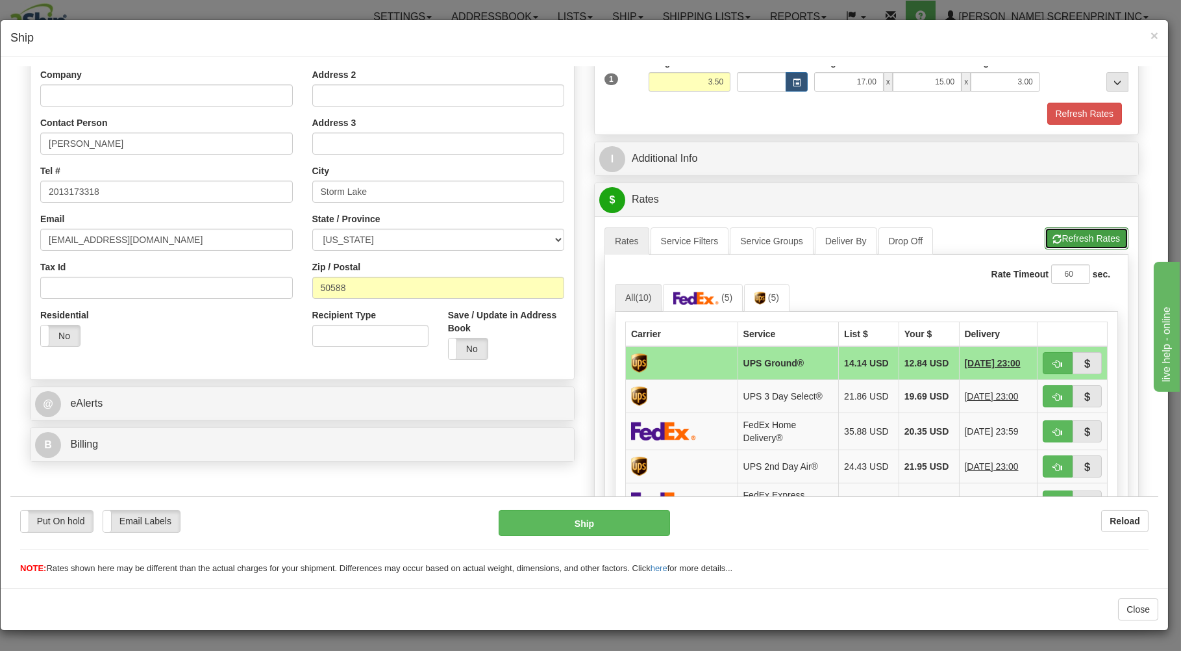
click at [1053, 233] on button "Refresh Rates" at bounding box center [1087, 238] width 84 height 22
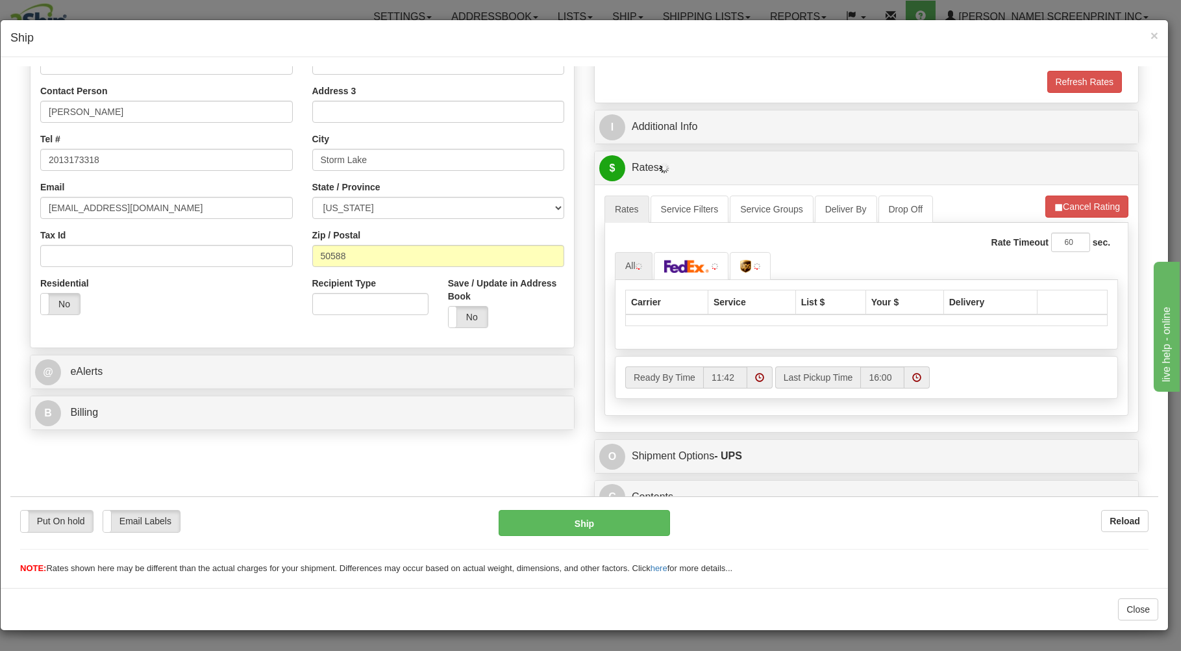
scroll to position [256, 0]
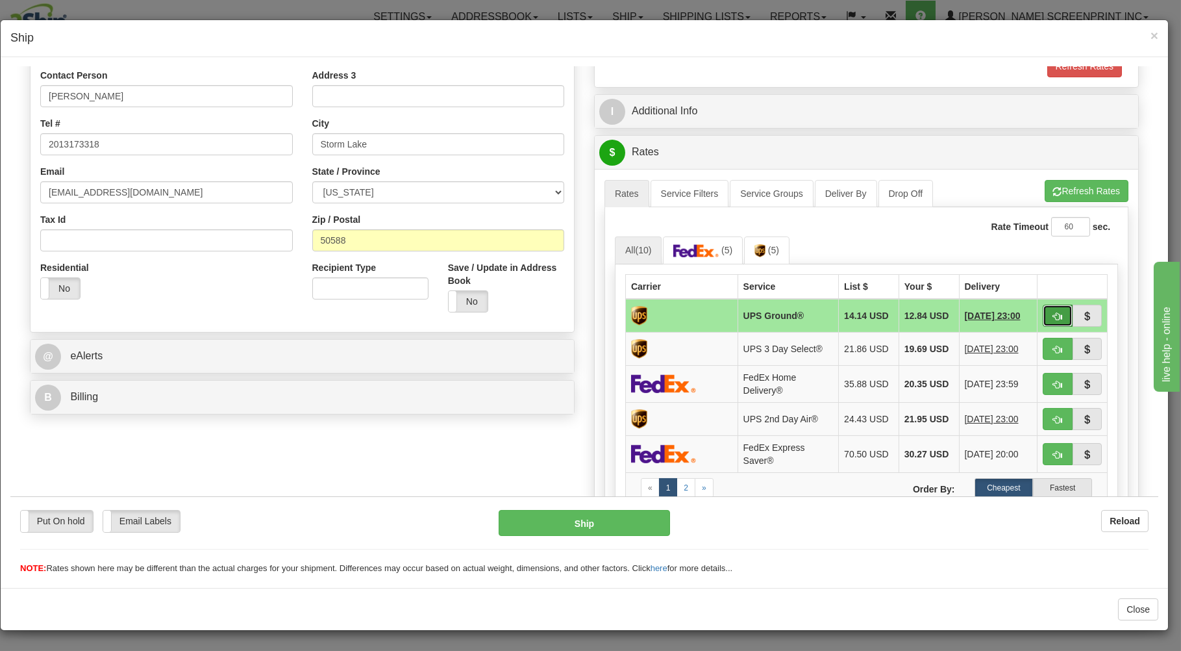
click at [1043, 311] on button "button" at bounding box center [1058, 315] width 30 height 22
type input "03"
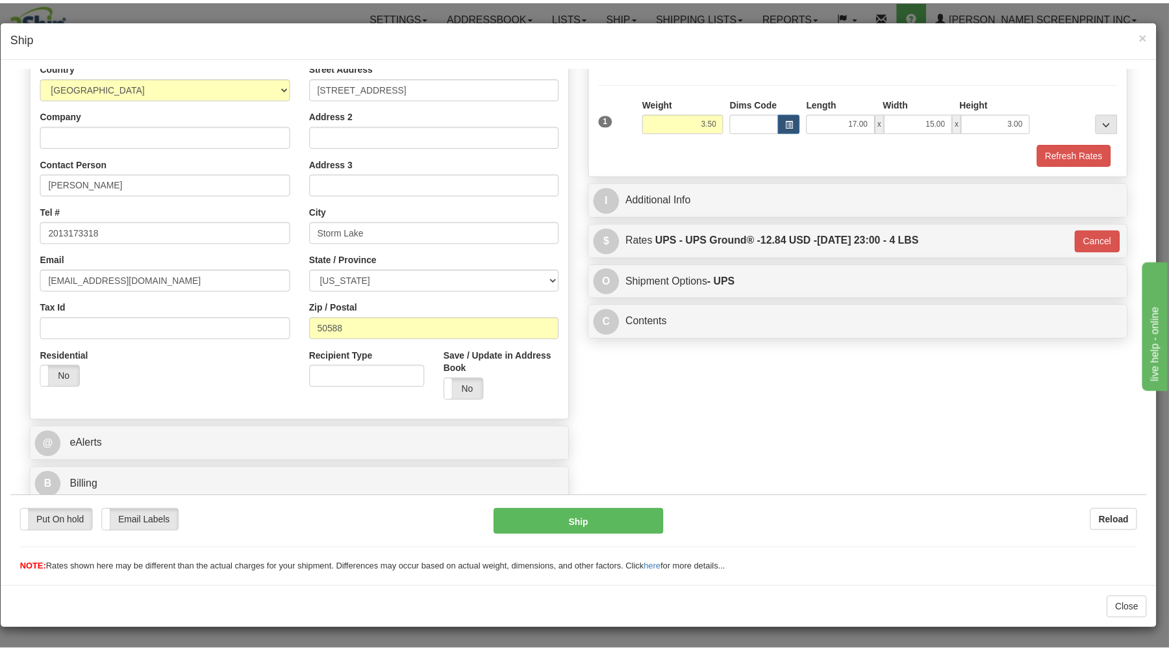
scroll to position [171, 0]
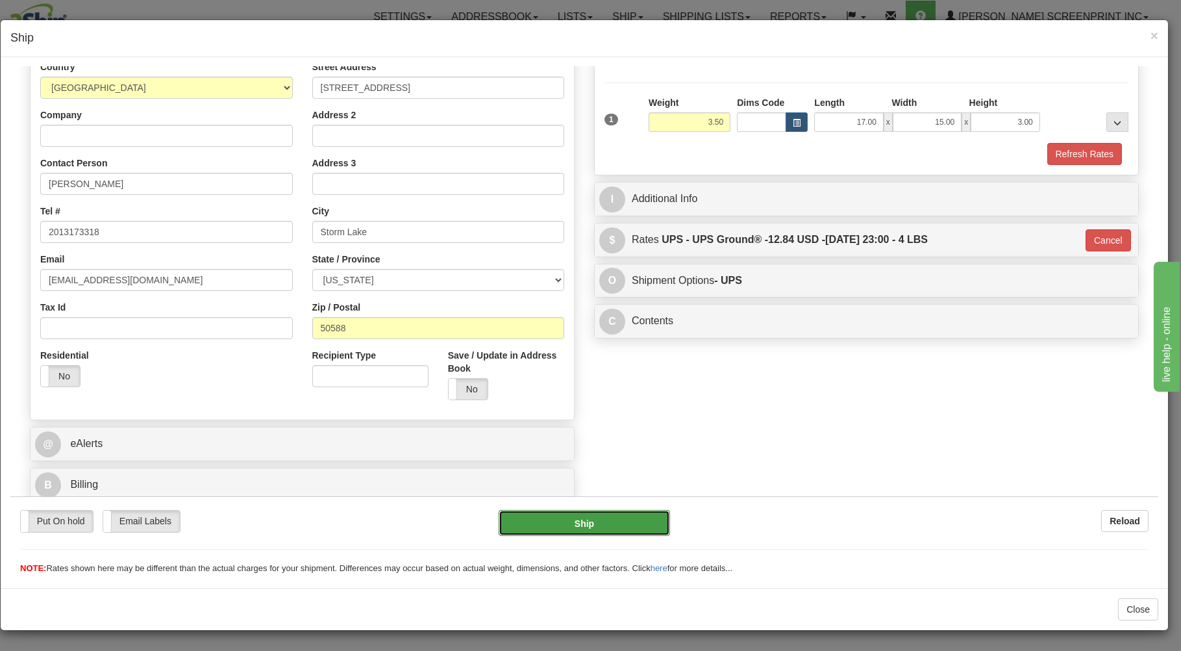
click at [642, 517] on button "Ship" at bounding box center [585, 522] width 172 height 26
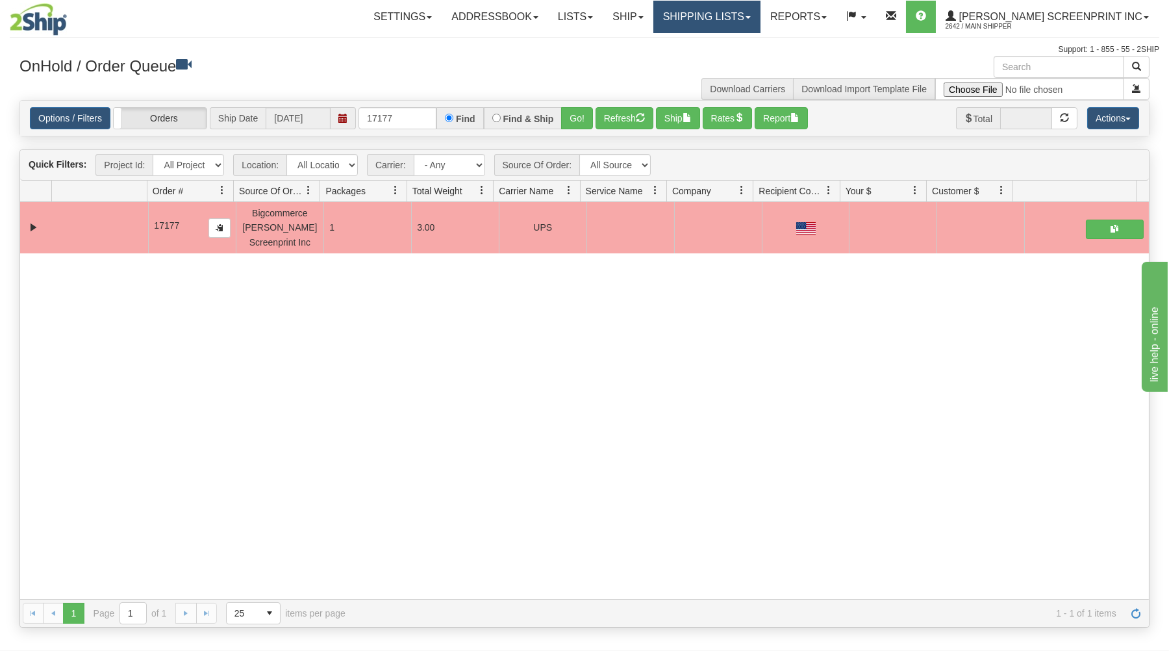
click at [738, 17] on link "Shipping lists" at bounding box center [706, 17] width 107 height 32
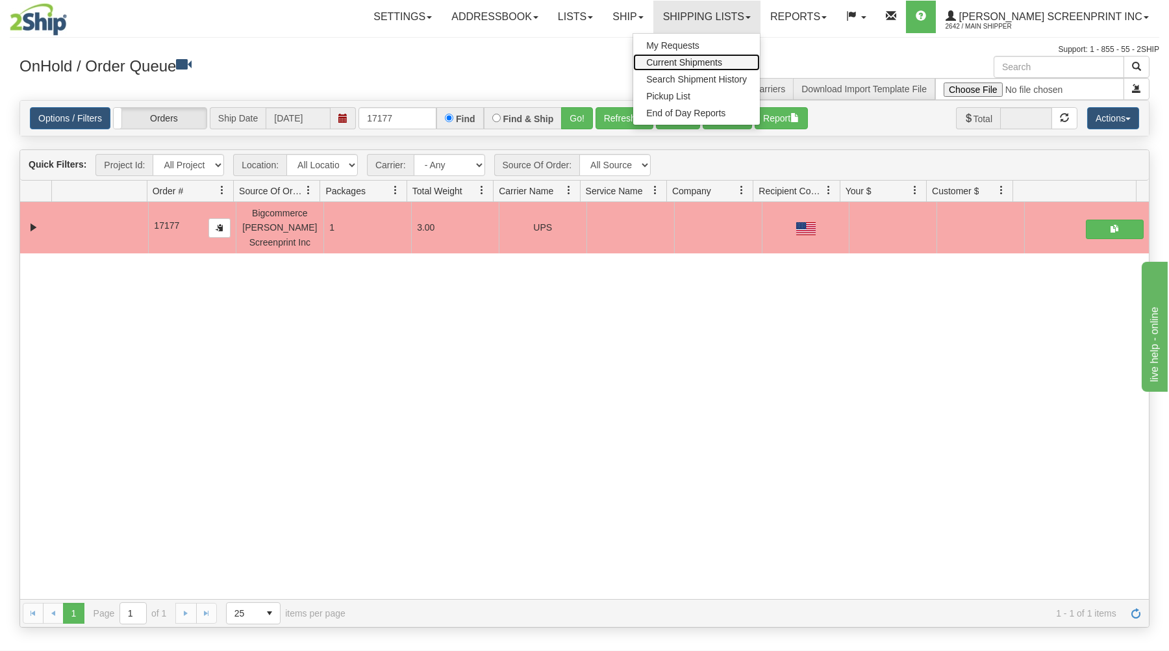
click at [723, 56] on link "Current Shipments" at bounding box center [696, 62] width 127 height 17
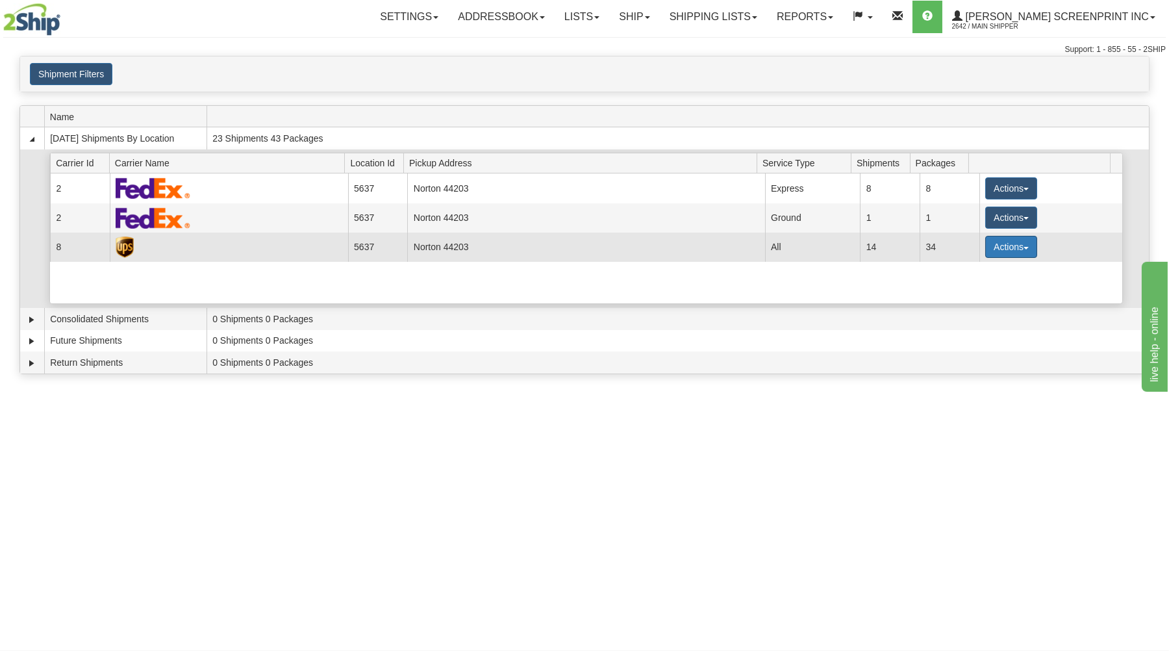
click at [1005, 246] on button "Actions" at bounding box center [1011, 247] width 52 height 22
click at [975, 271] on span "Details" at bounding box center [962, 270] width 35 height 9
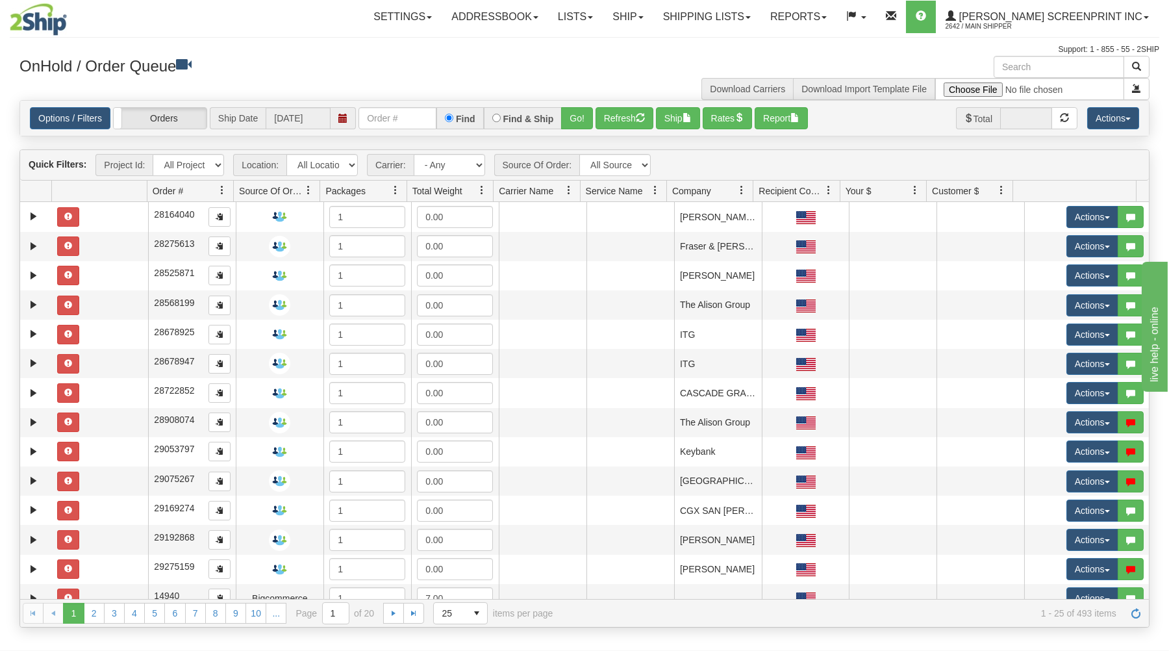
drag, startPoint x: 0, startPoint y: 0, endPoint x: 327, endPoint y: 16, distance: 327.0
click at [327, 36] on div "Toggle navigation Settings Shipping Preferences Fields Preferences New Recipien…" at bounding box center [584, 28] width 1149 height 56
click at [318, 43] on div "Toggle navigation Settings Shipping Preferences Fields Preferences New Recipien…" at bounding box center [584, 28] width 1149 height 56
click at [321, 32] on div "Settings Shipping Preferences Fields Preferences New Store Connections Addressb…" at bounding box center [685, 17] width 947 height 32
click at [323, 21] on div "Settings Shipping Preferences Fields Preferences New Store Connections Addressb…" at bounding box center [685, 17] width 947 height 32
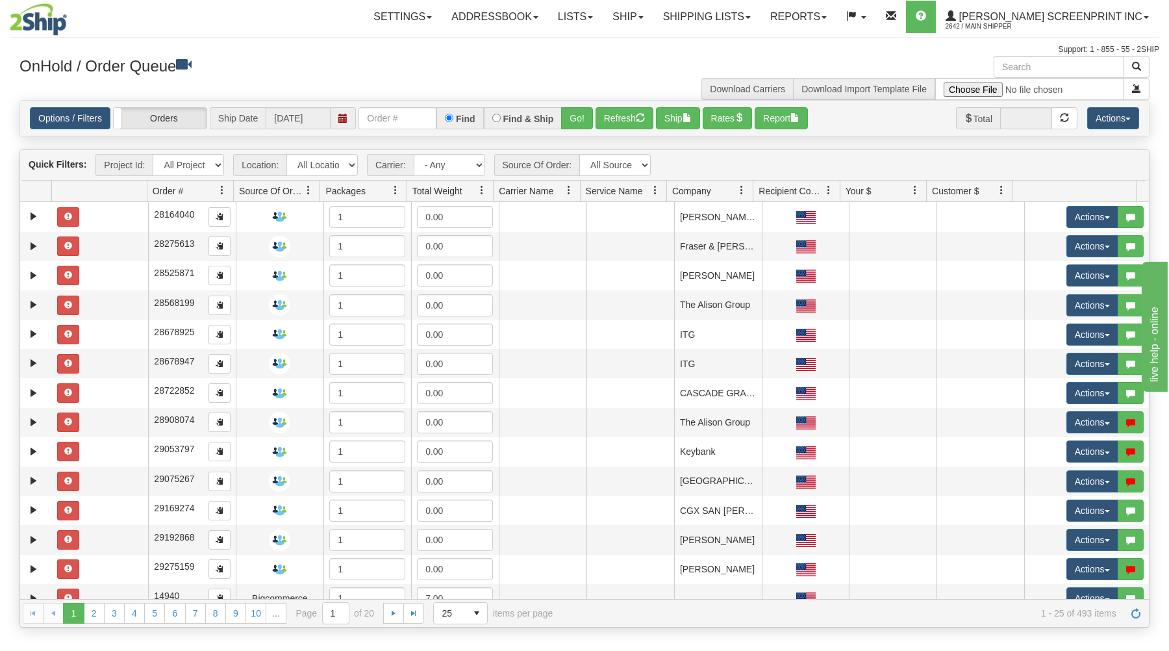
click at [321, 13] on div "Settings Shipping Preferences Fields Preferences New Store Connections Addressb…" at bounding box center [685, 17] width 947 height 32
